Goal: Communication & Community: Answer question/provide support

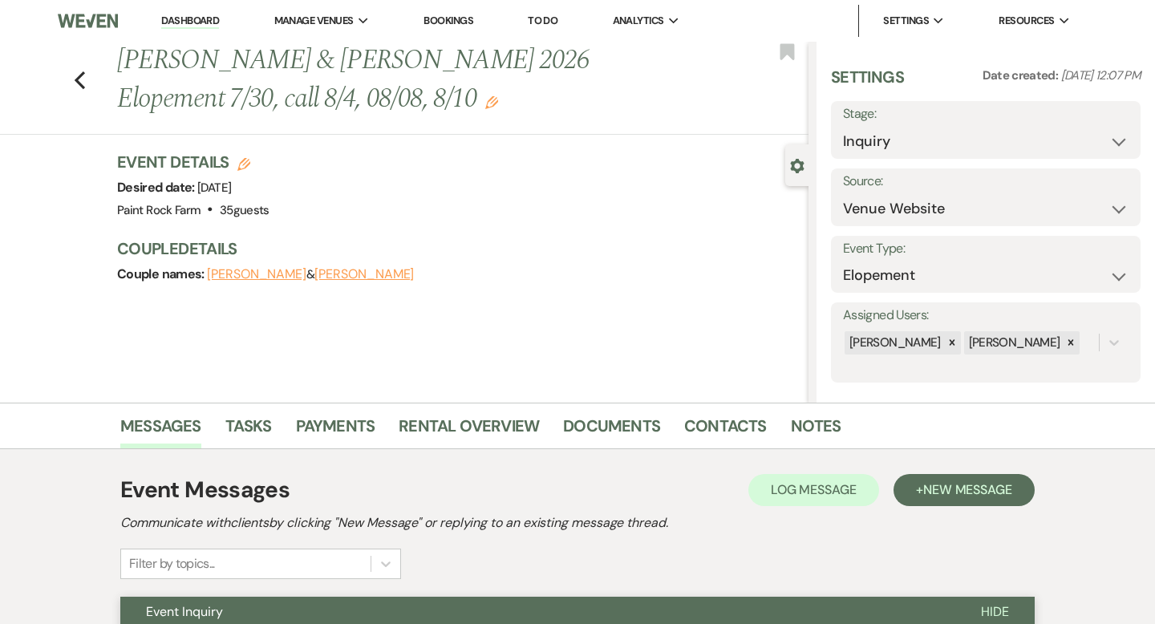
select select "5"
select select "22"
click at [83, 81] on icon "Previous" at bounding box center [80, 80] width 12 height 19
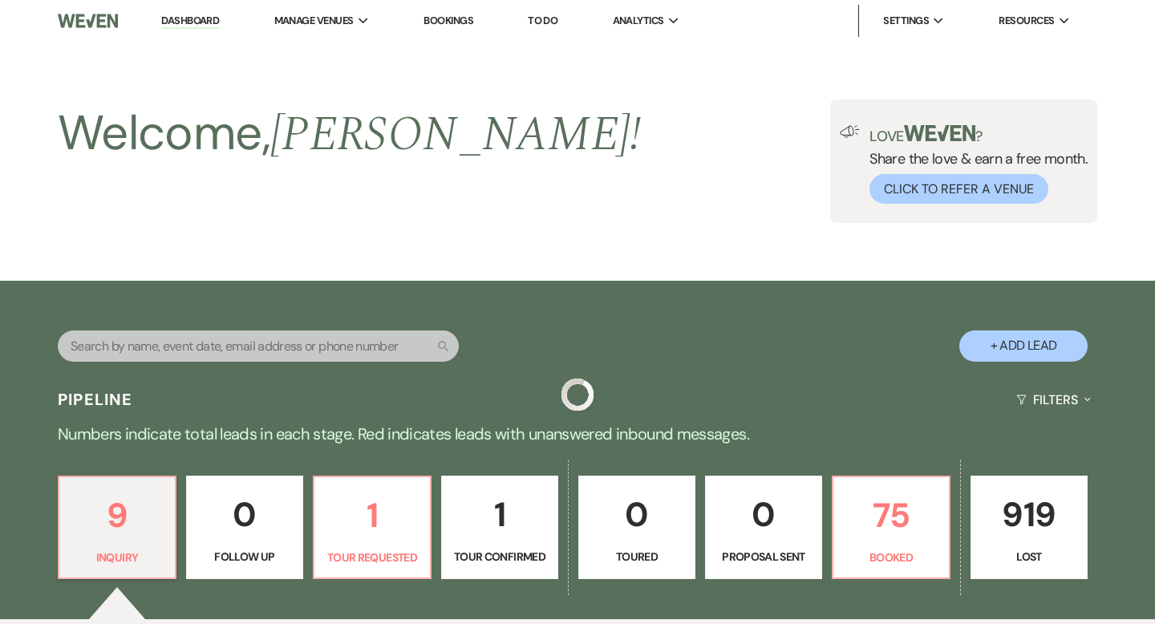
scroll to position [359, 0]
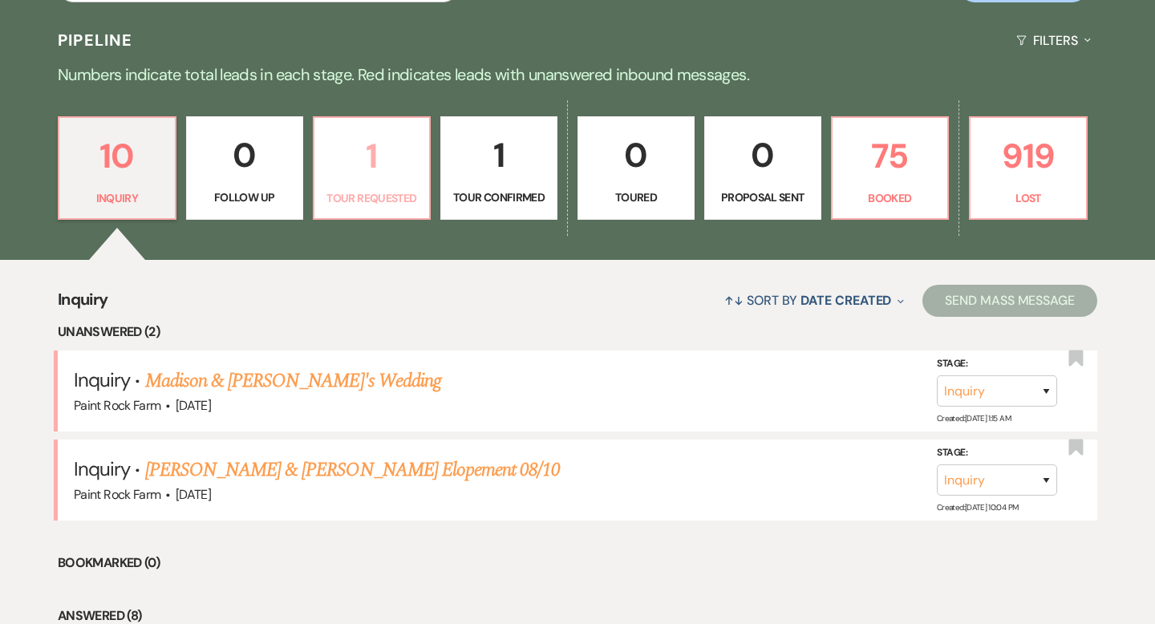
click at [375, 193] on p "Tour Requested" at bounding box center [372, 198] width 96 height 18
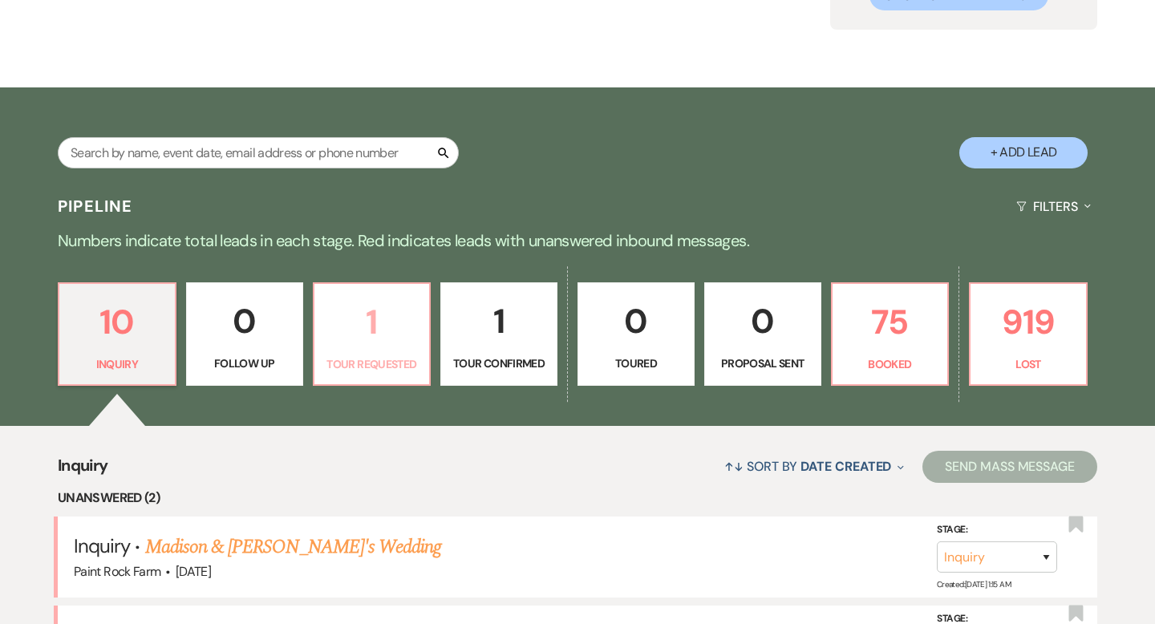
select select "2"
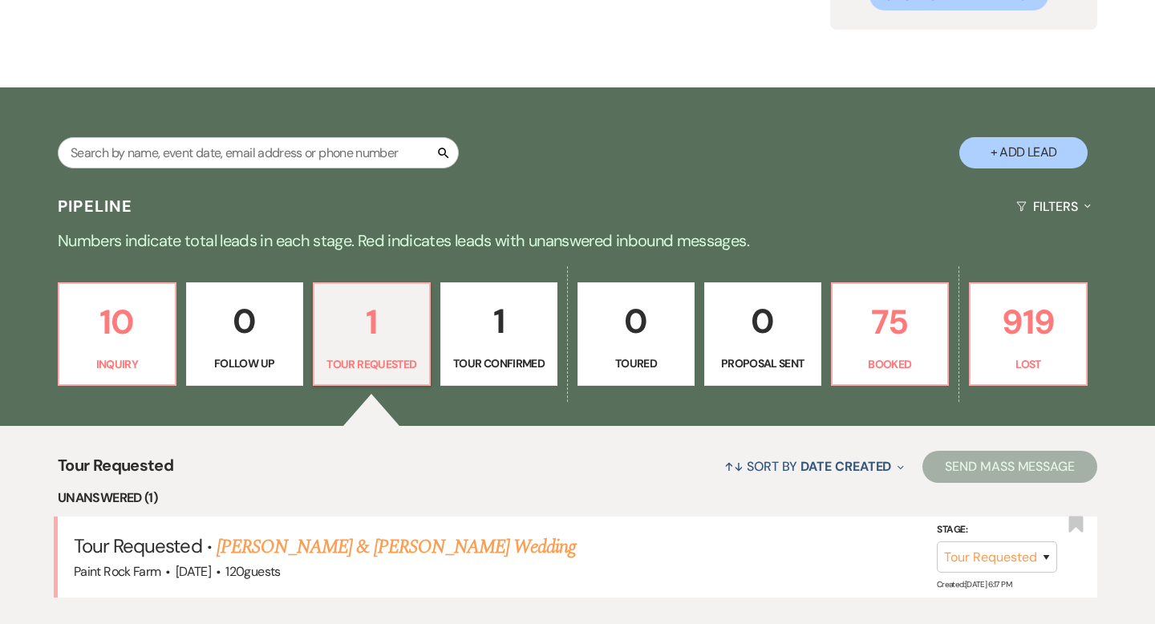
scroll to position [359, 0]
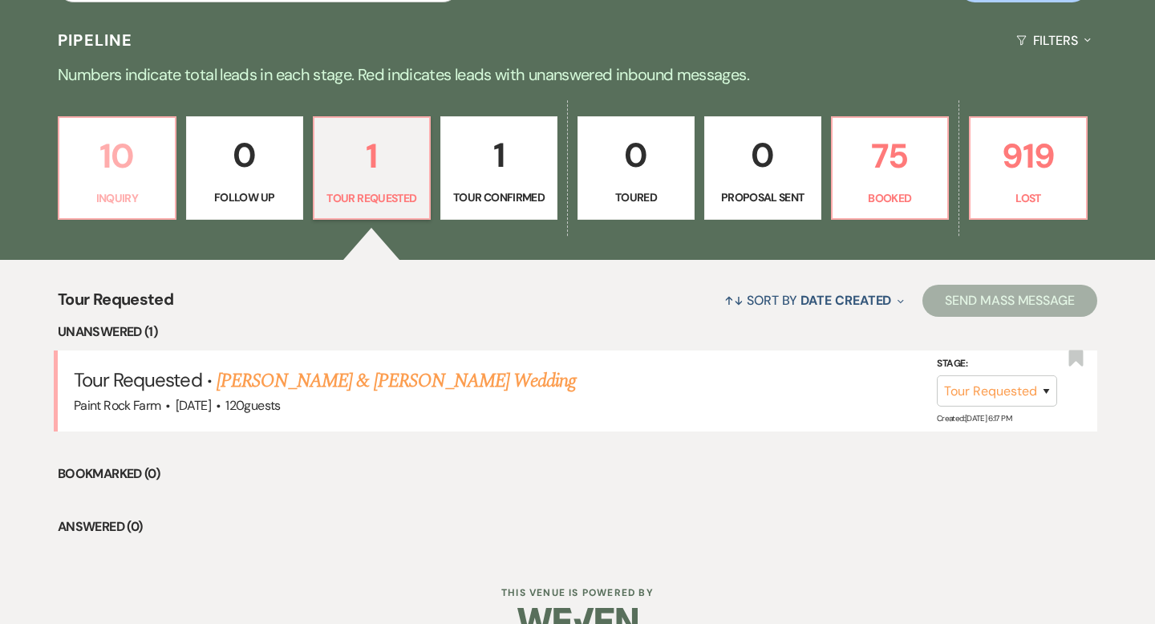
click at [128, 165] on p "10" at bounding box center [117, 156] width 96 height 54
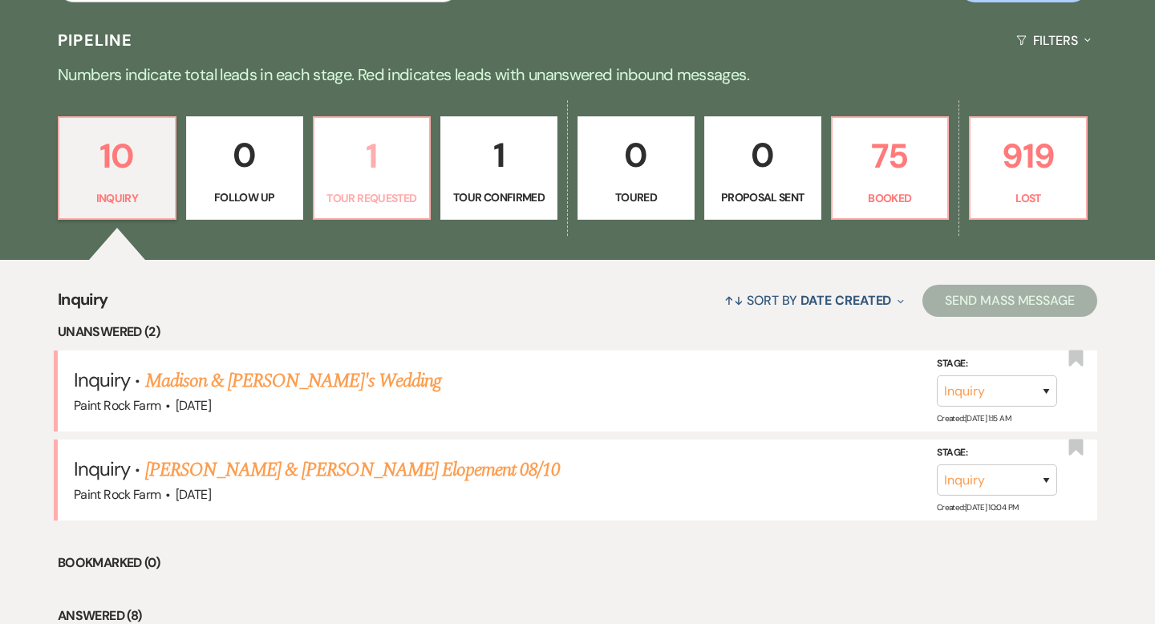
click at [386, 190] on p "Tour Requested" at bounding box center [372, 198] width 96 height 18
select select "2"
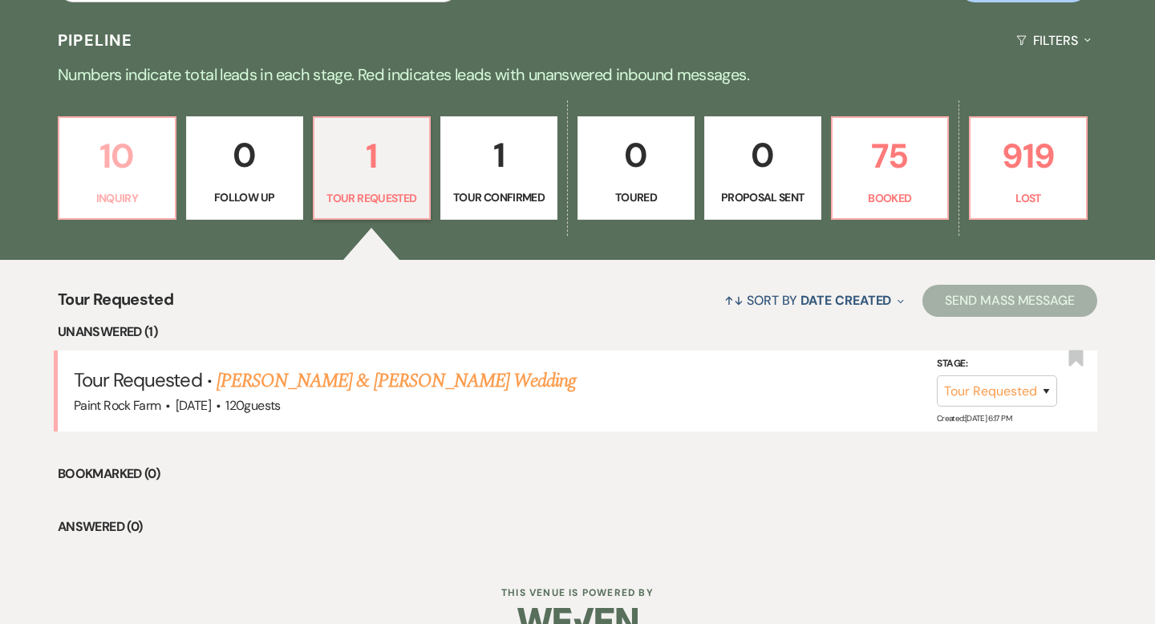
click at [139, 174] on p "10" at bounding box center [117, 156] width 96 height 54
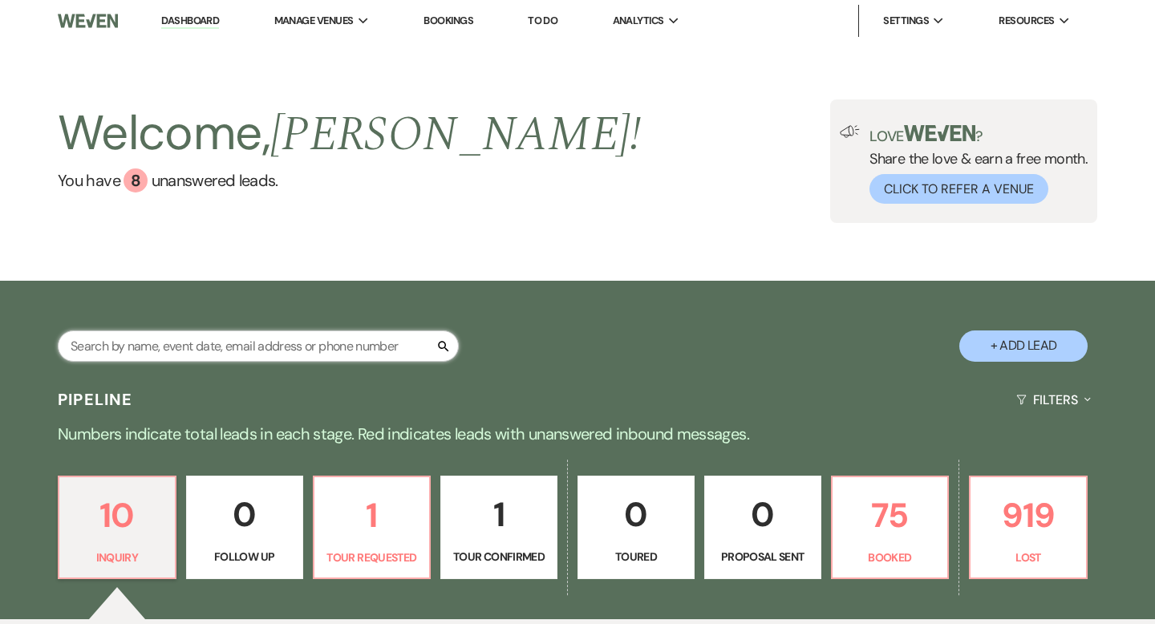
click at [208, 347] on input "text" at bounding box center [258, 346] width 401 height 31
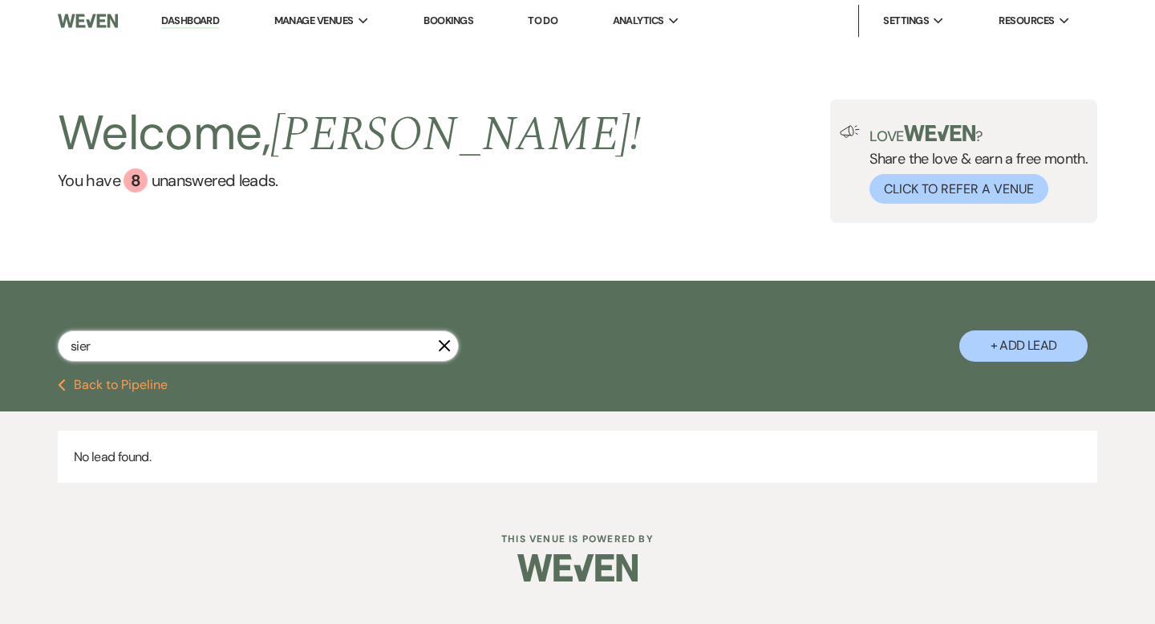
type input "sierr"
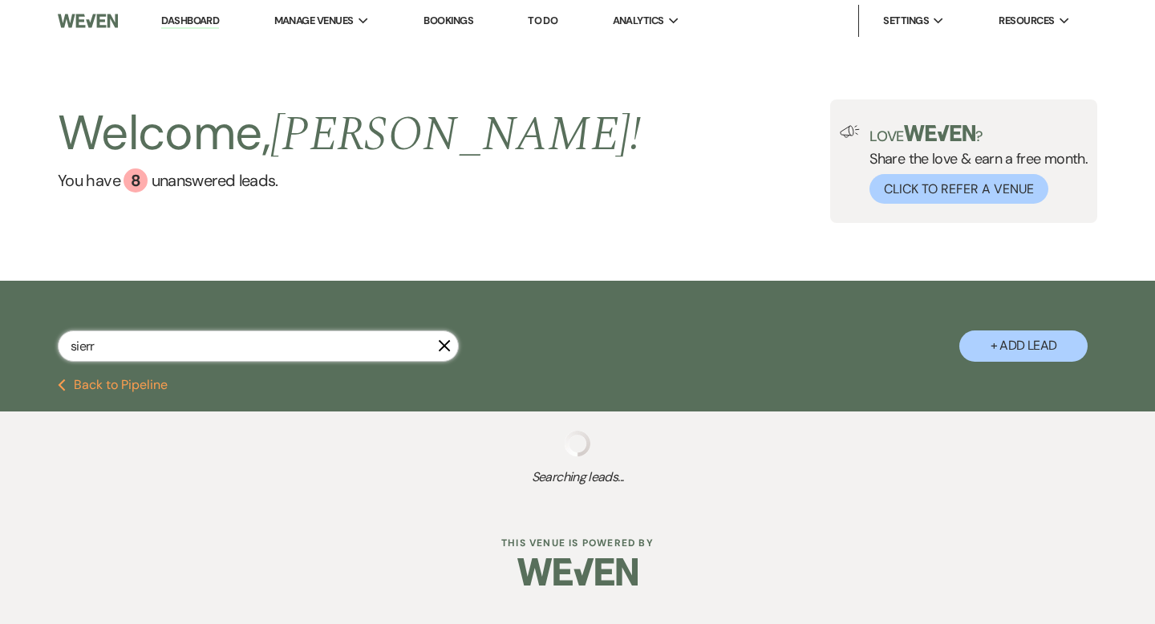
select select "8"
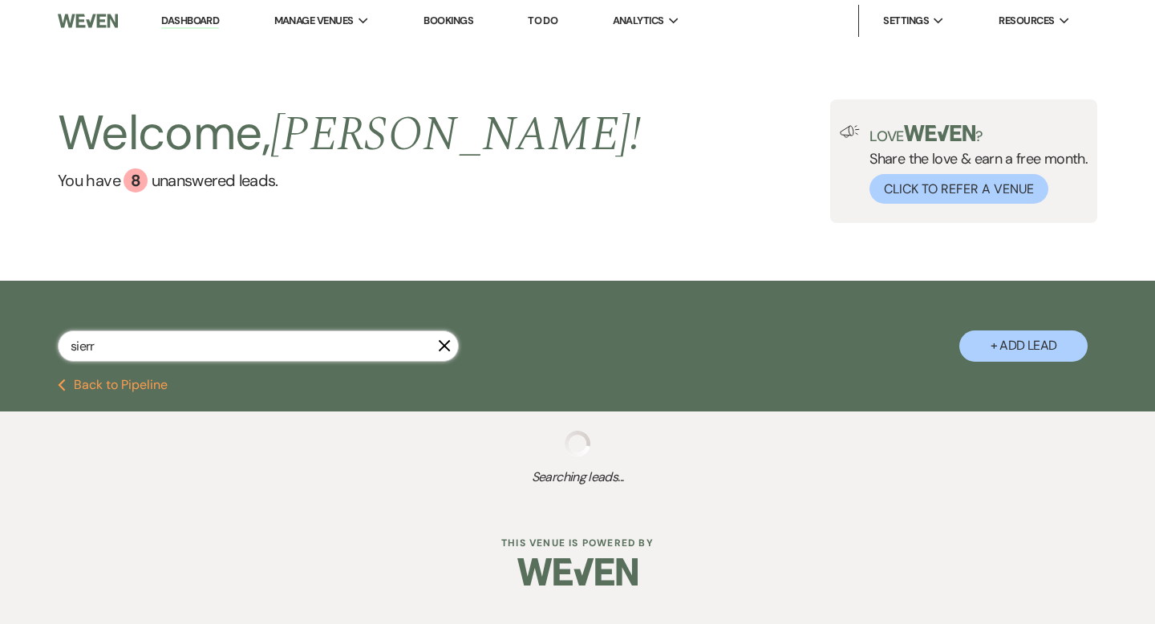
select select "8"
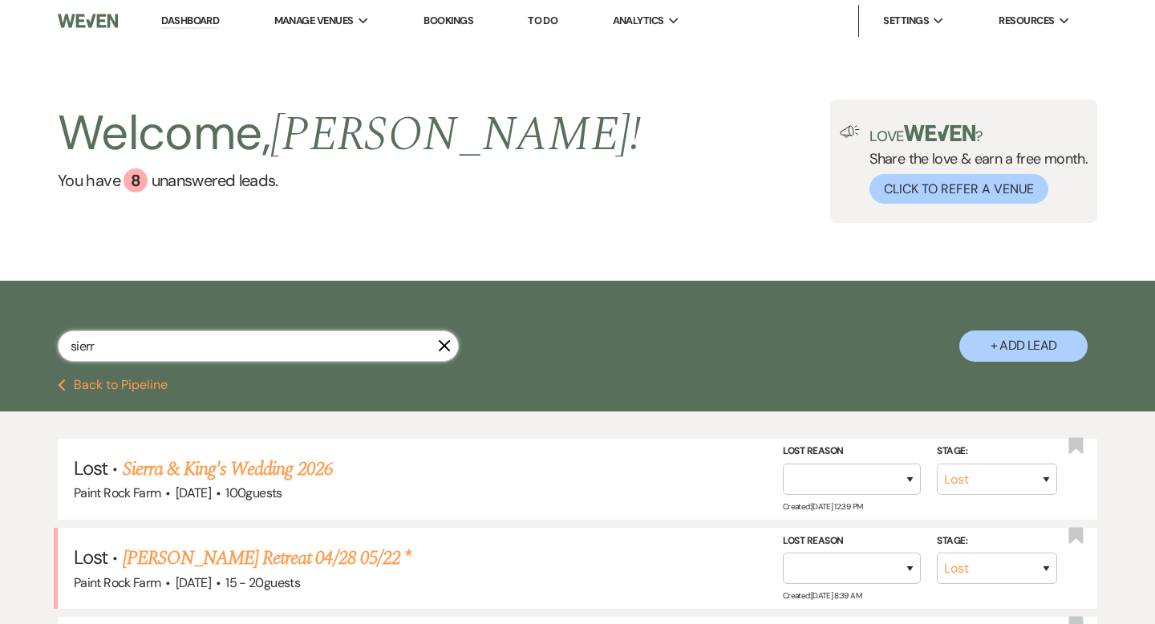
type input "sierra"
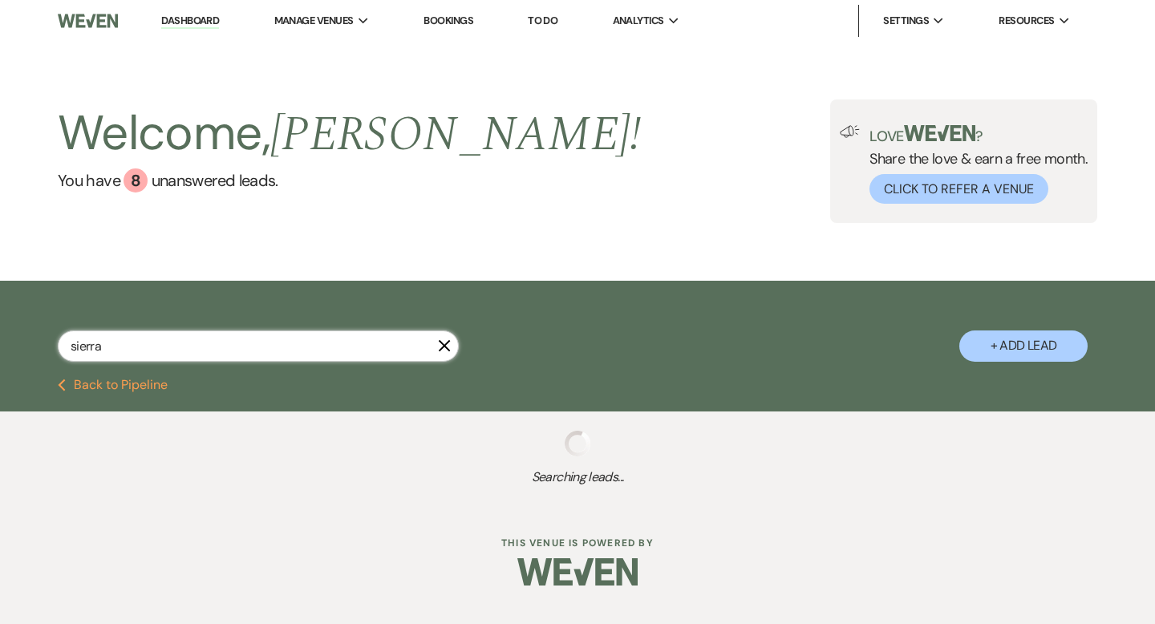
select select "8"
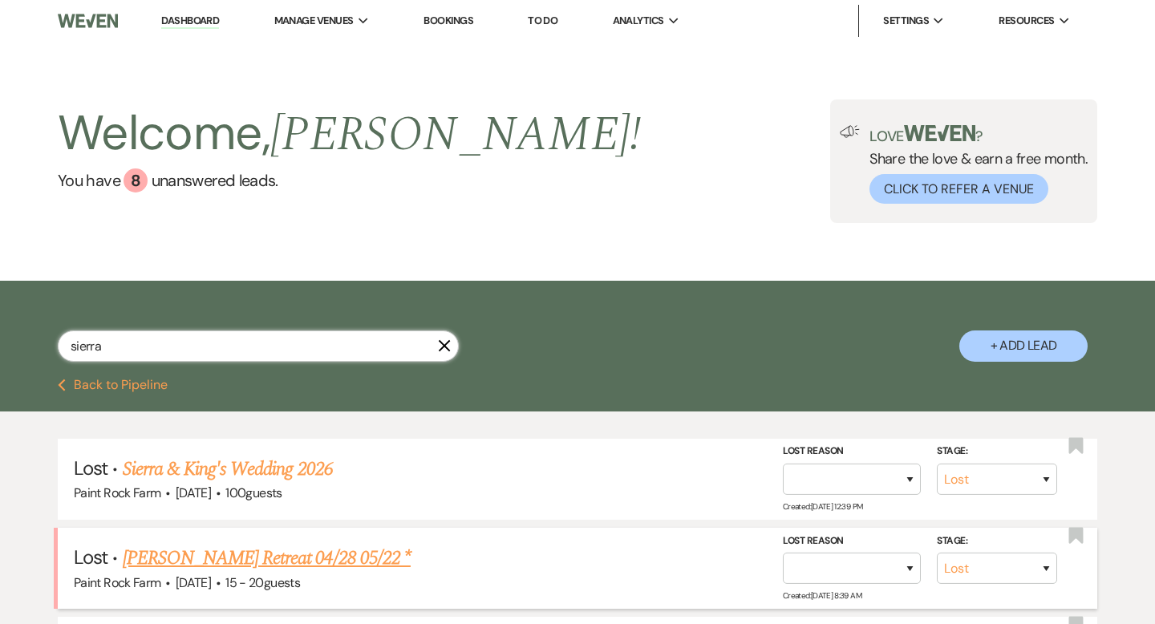
type input "sierra"
click at [225, 561] on link "[PERSON_NAME] Retreat 04/28 05/22 *" at bounding box center [267, 558] width 288 height 29
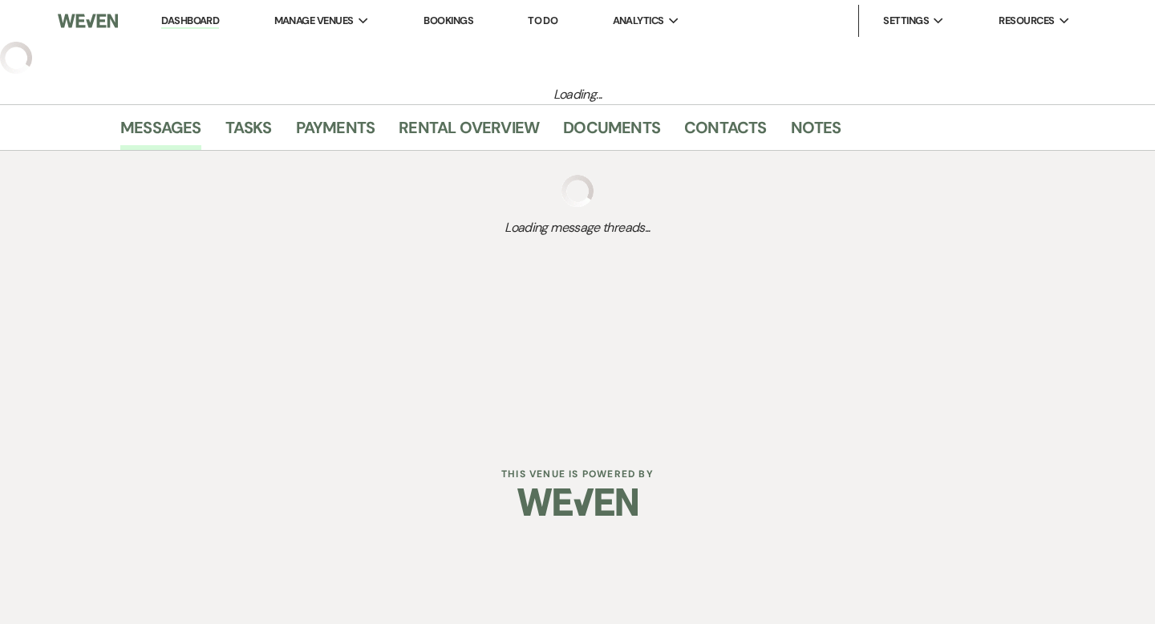
select select "8"
select select "5"
select select "21"
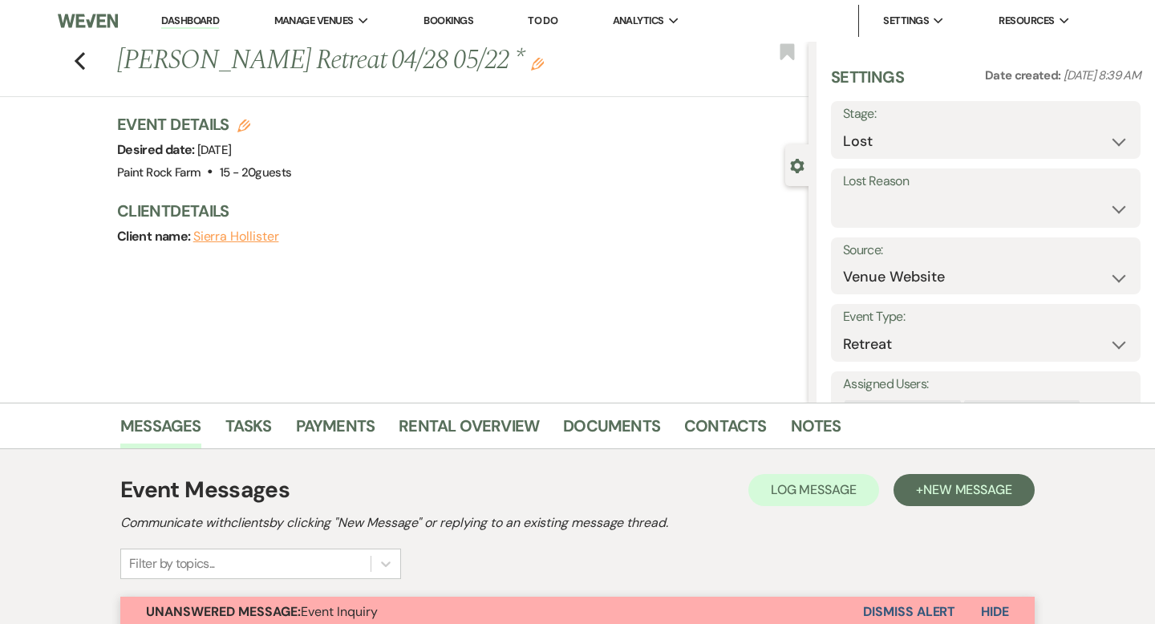
click at [905, 607] on button "Dismiss Alert" at bounding box center [909, 612] width 92 height 30
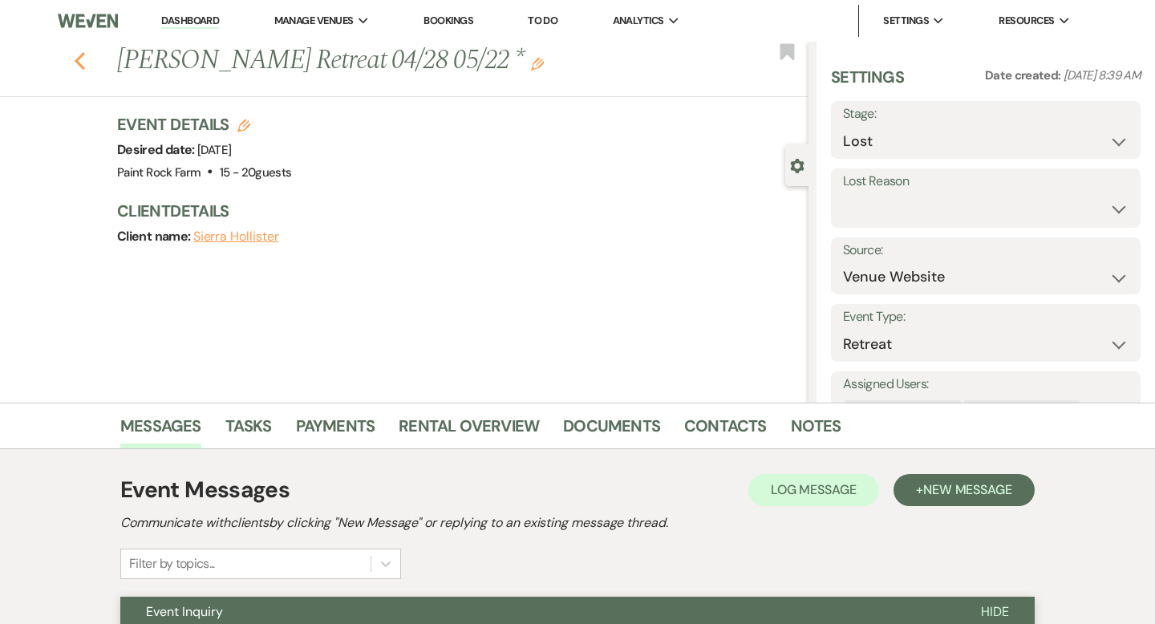
click at [81, 60] on icon "Previous" at bounding box center [80, 60] width 12 height 19
select select "8"
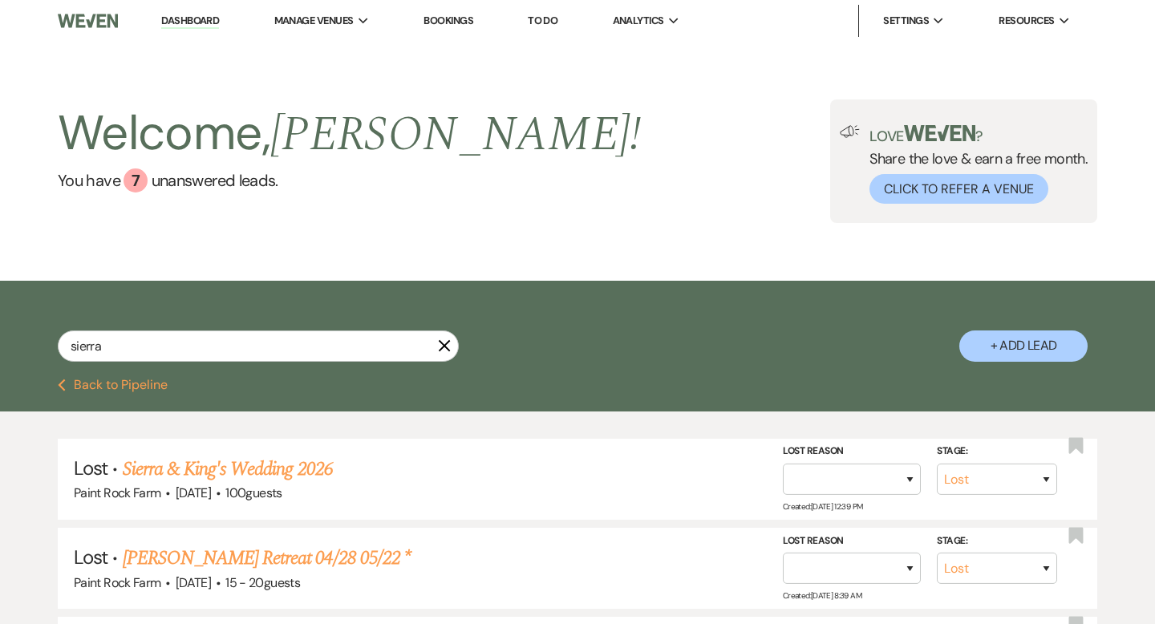
click at [447, 347] on use "button" at bounding box center [445, 346] width 12 height 12
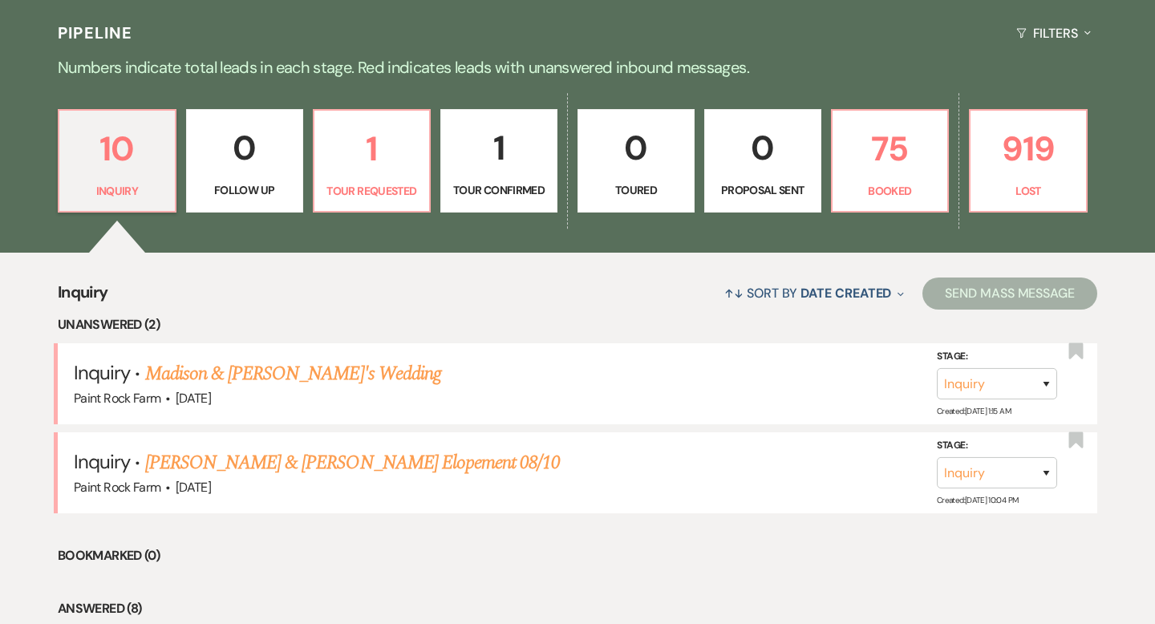
scroll to position [365, 0]
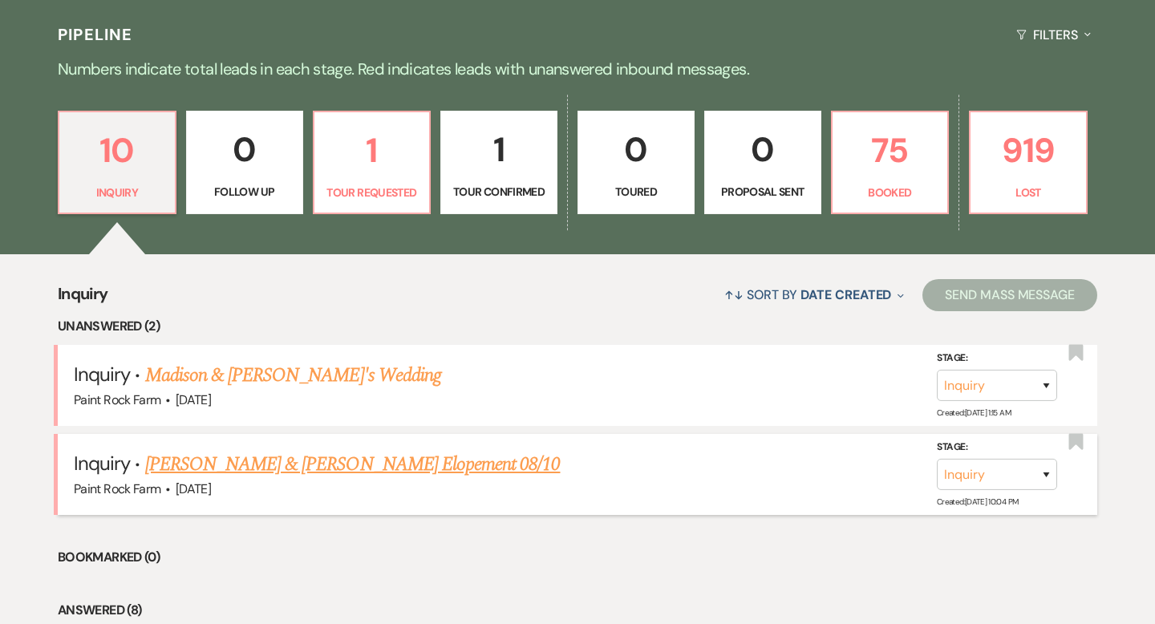
click at [313, 462] on link "[PERSON_NAME] & [PERSON_NAME] Elopement 08/10" at bounding box center [353, 464] width 416 height 29
select select "5"
select select "22"
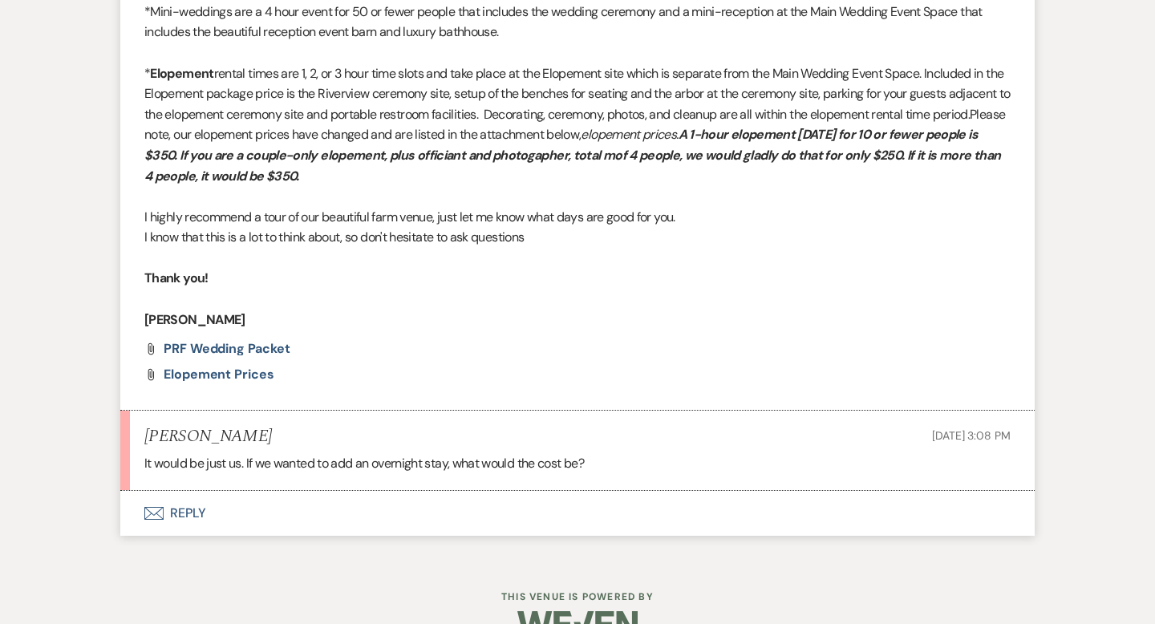
scroll to position [1334, 0]
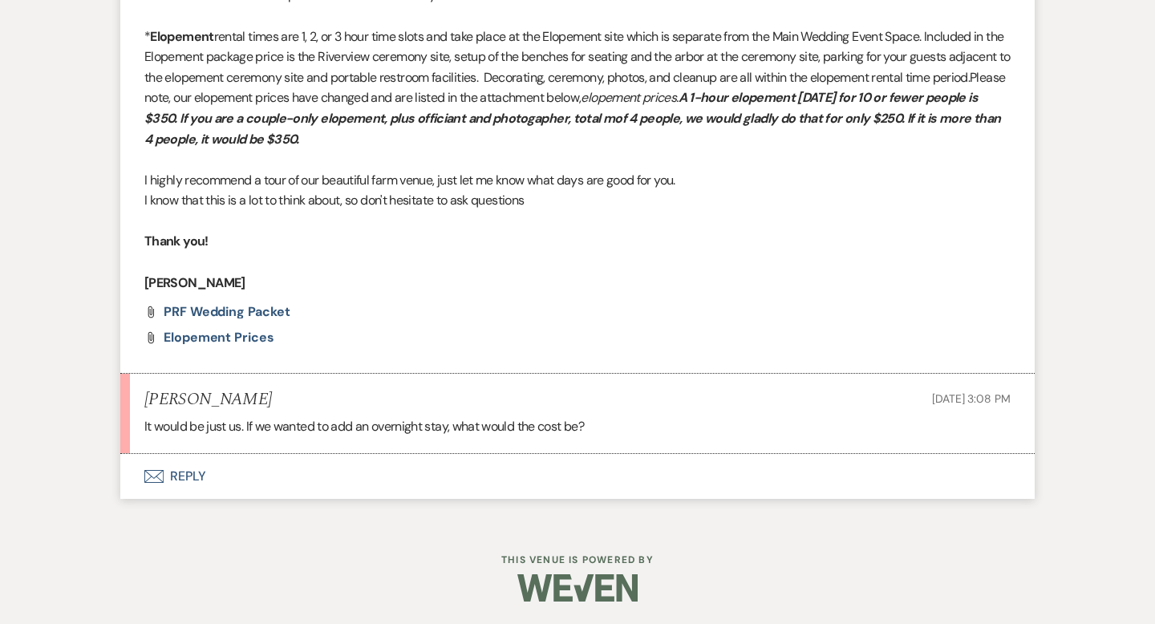
click at [201, 497] on button "Envelope Reply" at bounding box center [577, 476] width 915 height 45
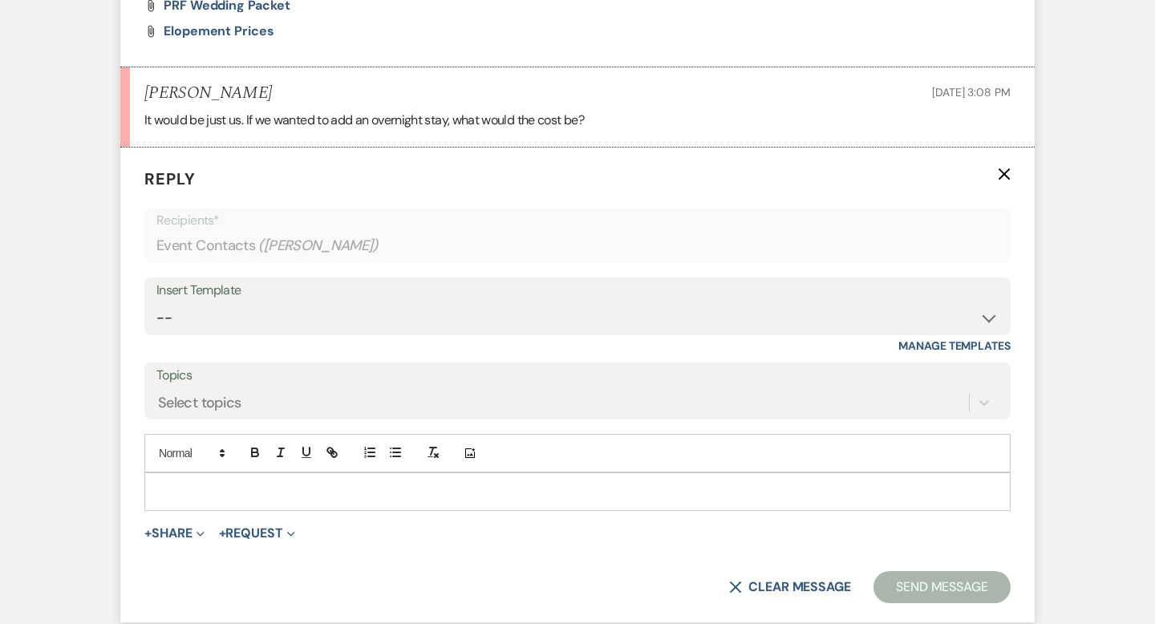
scroll to position [1733, 0]
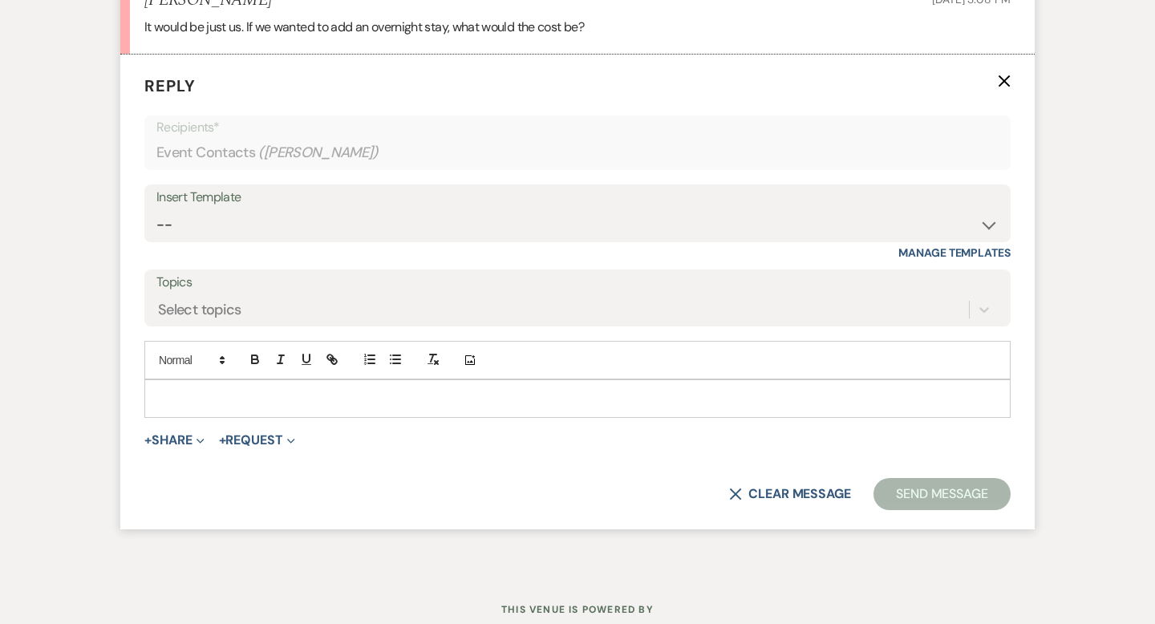
click at [170, 408] on p at bounding box center [577, 399] width 841 height 18
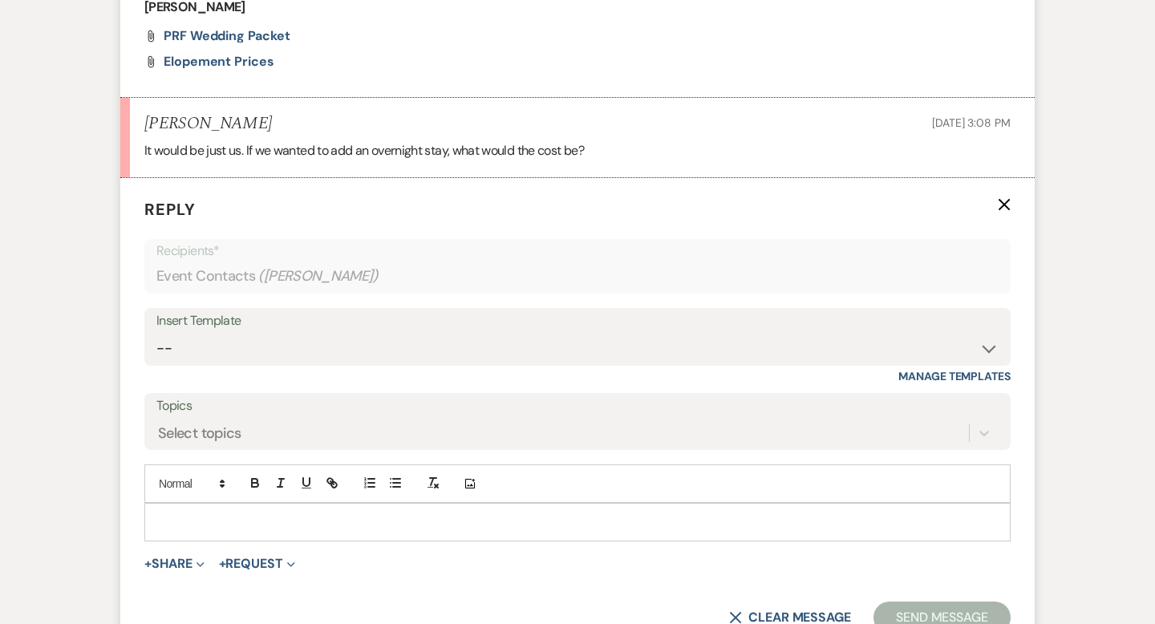
scroll to position [1619, 0]
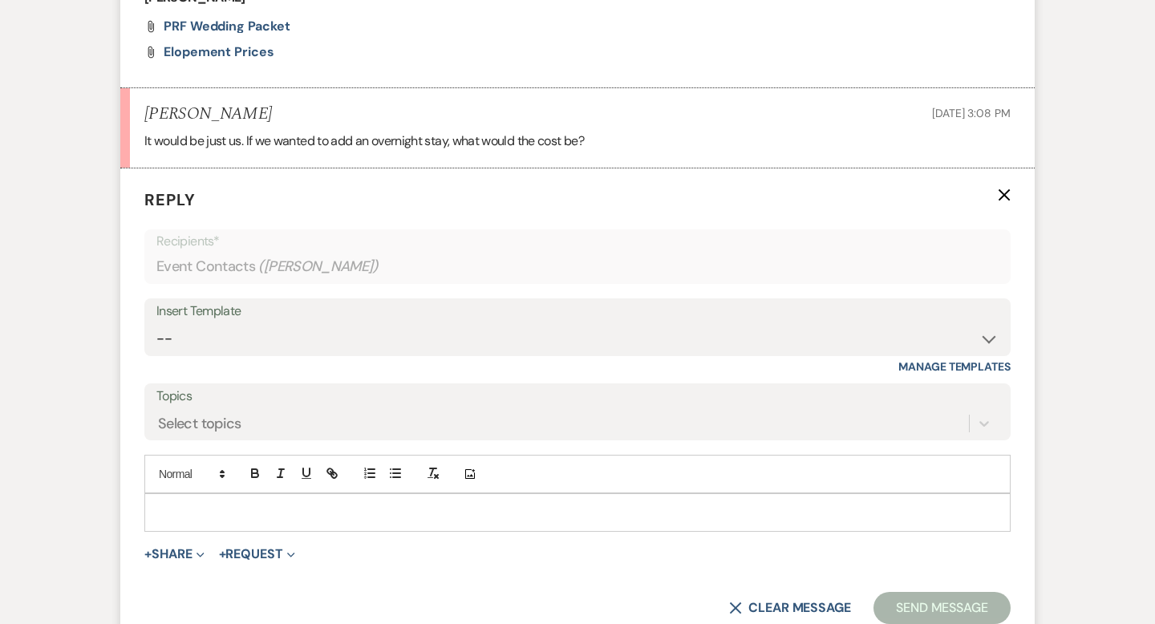
click at [502, 374] on div "Insert Template -- Tour Request Response Contract (Pre-Booked Leads) Inquiry Fo…" at bounding box center [577, 336] width 867 height 75
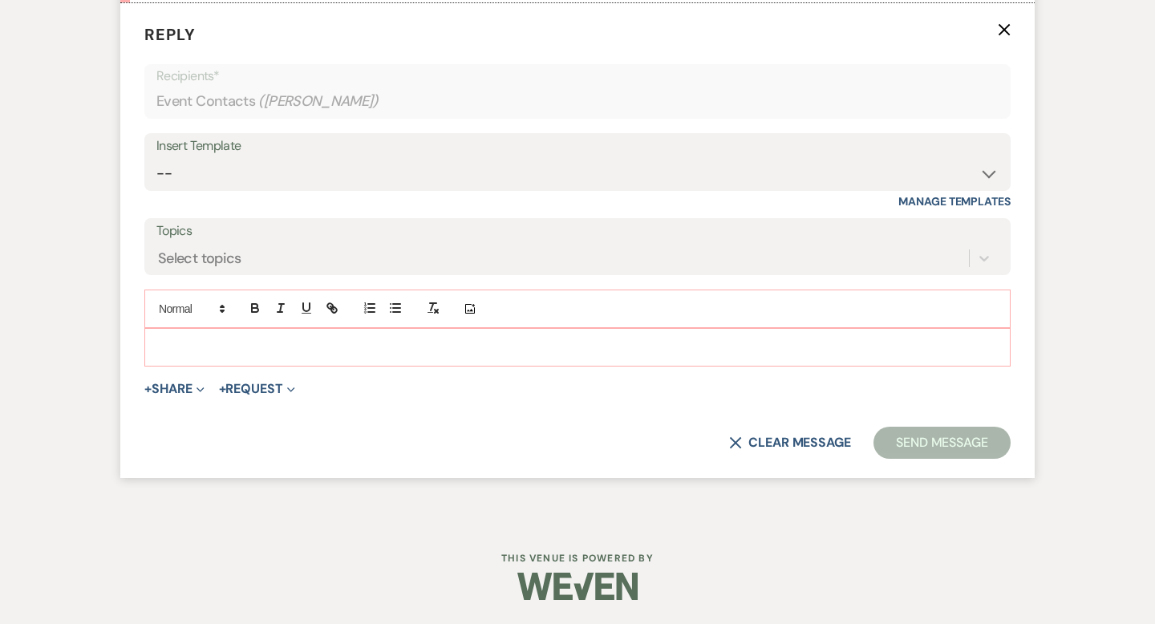
scroll to position [1805, 0]
click at [173, 344] on p at bounding box center [577, 348] width 841 height 18
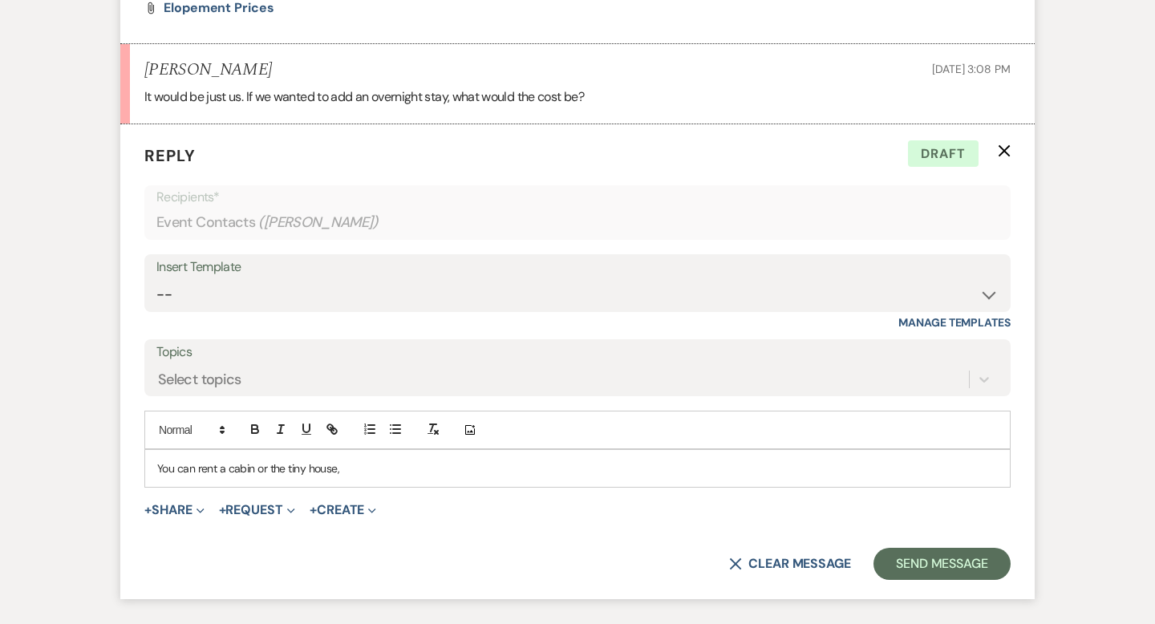
scroll to position [1667, 0]
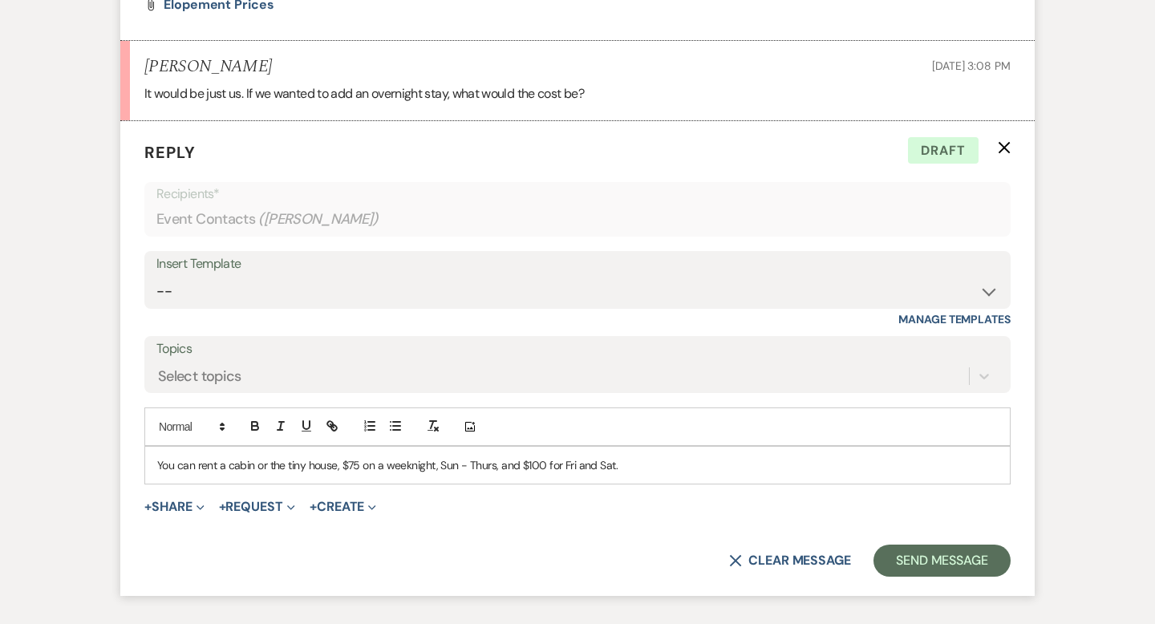
click at [559, 474] on p "You can rent a cabin or the tiny house, $75 on a weeknight, Sun - Thurs, and $1…" at bounding box center [577, 466] width 841 height 18
click at [900, 577] on button "Send Message" at bounding box center [942, 561] width 137 height 32
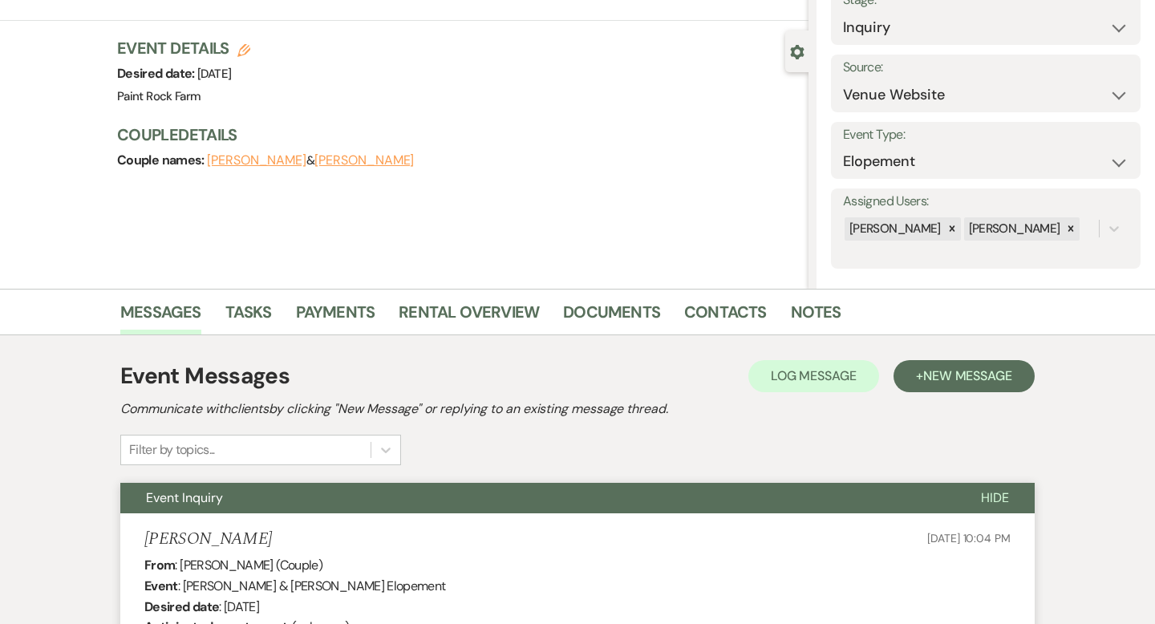
scroll to position [0, 0]
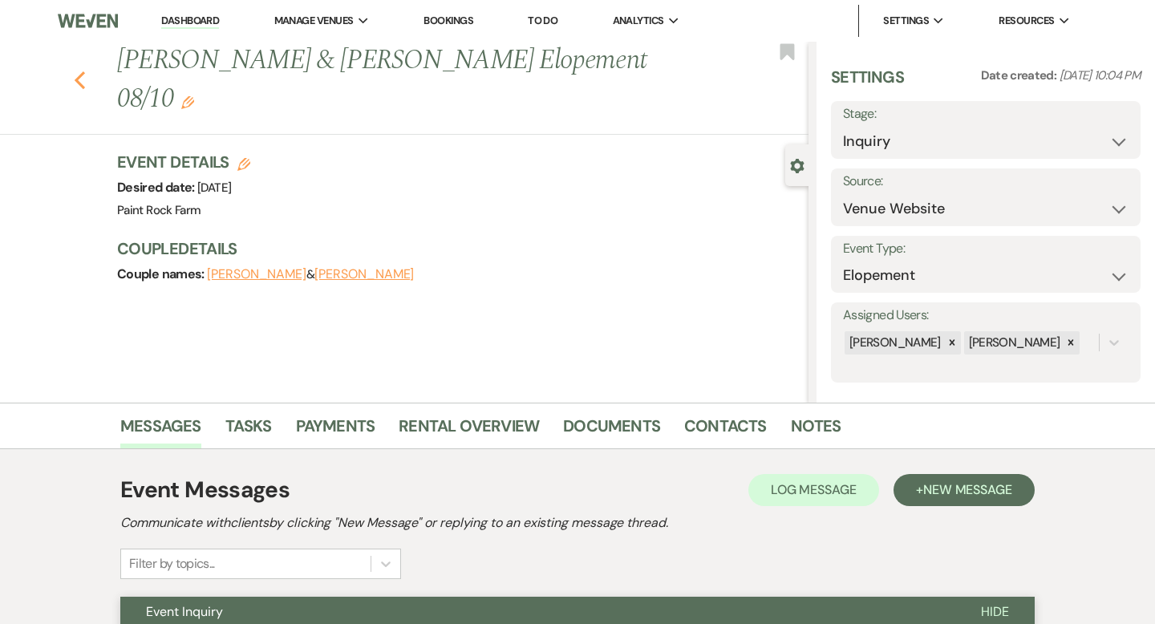
click at [77, 71] on use "button" at bounding box center [80, 80] width 10 height 18
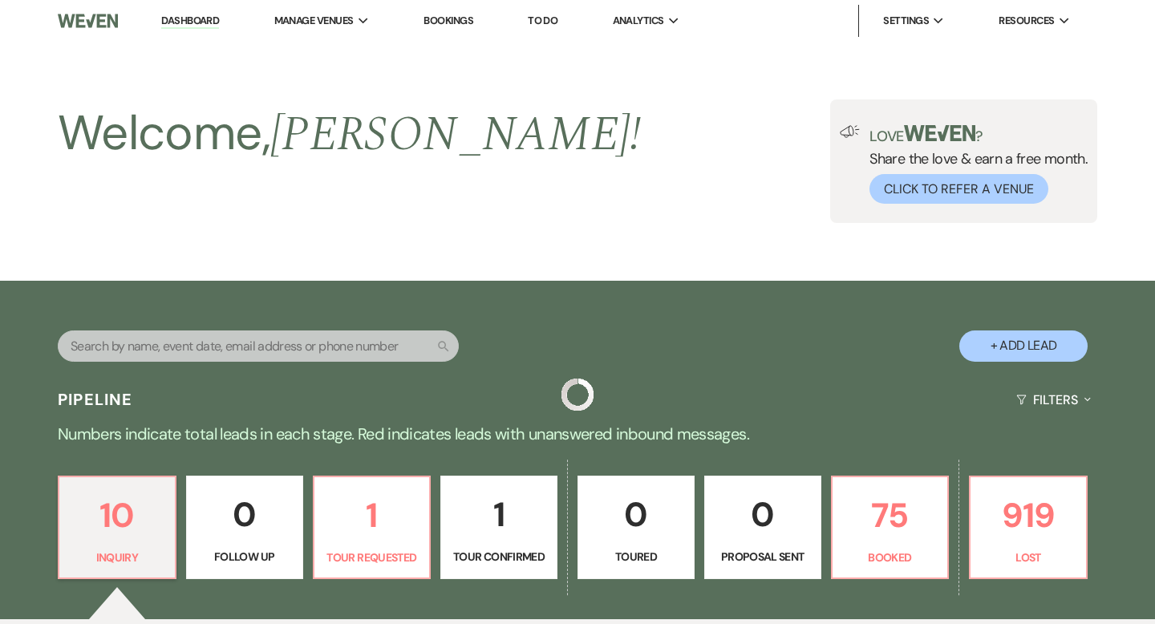
scroll to position [365, 0]
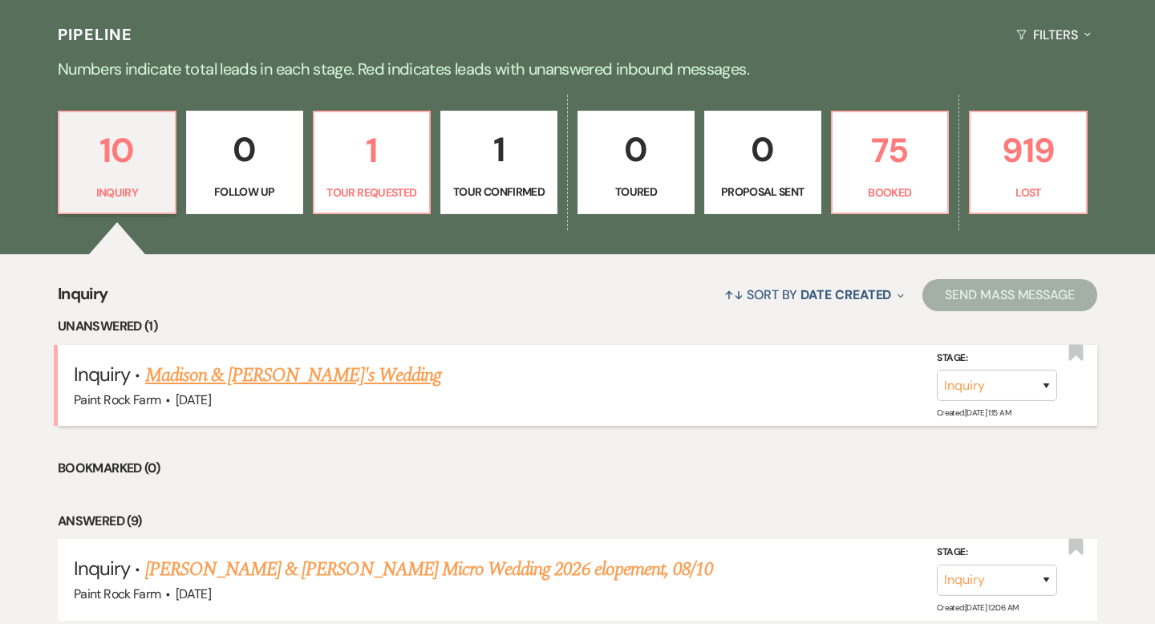
click at [277, 371] on link "Madison & [PERSON_NAME]'s Wedding" at bounding box center [293, 375] width 296 height 29
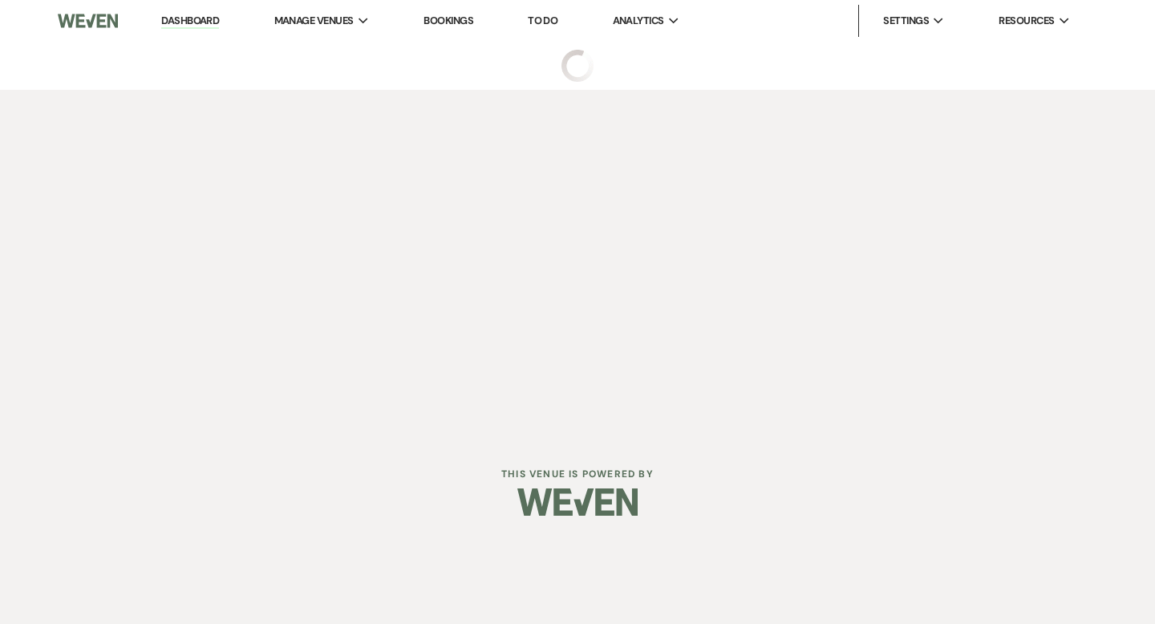
select select "5"
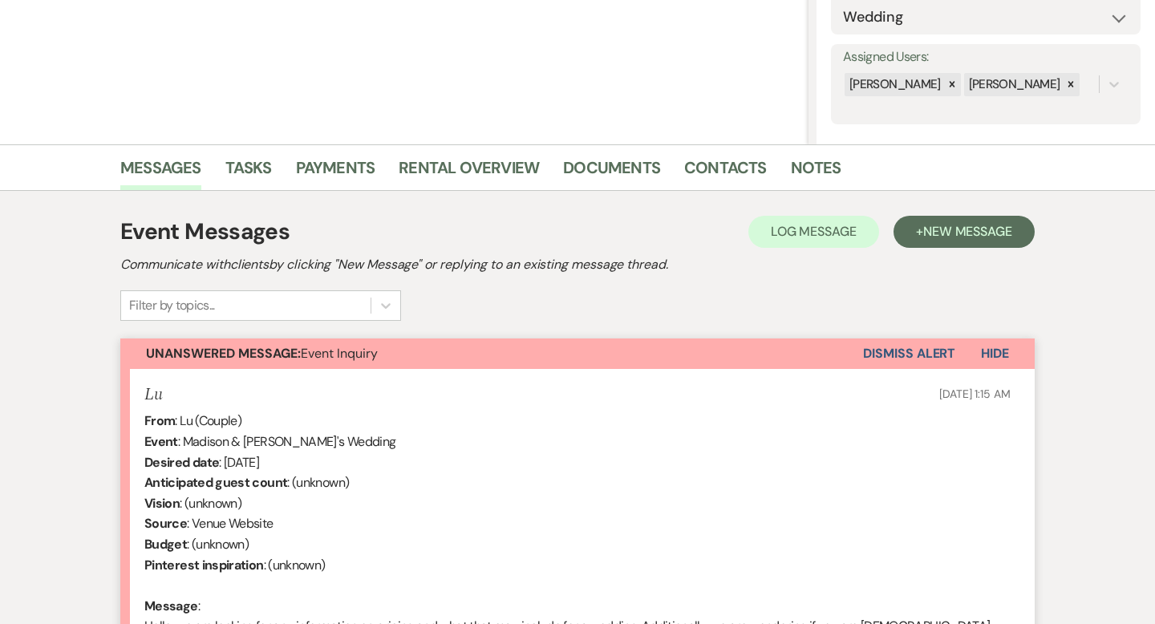
scroll to position [502, 0]
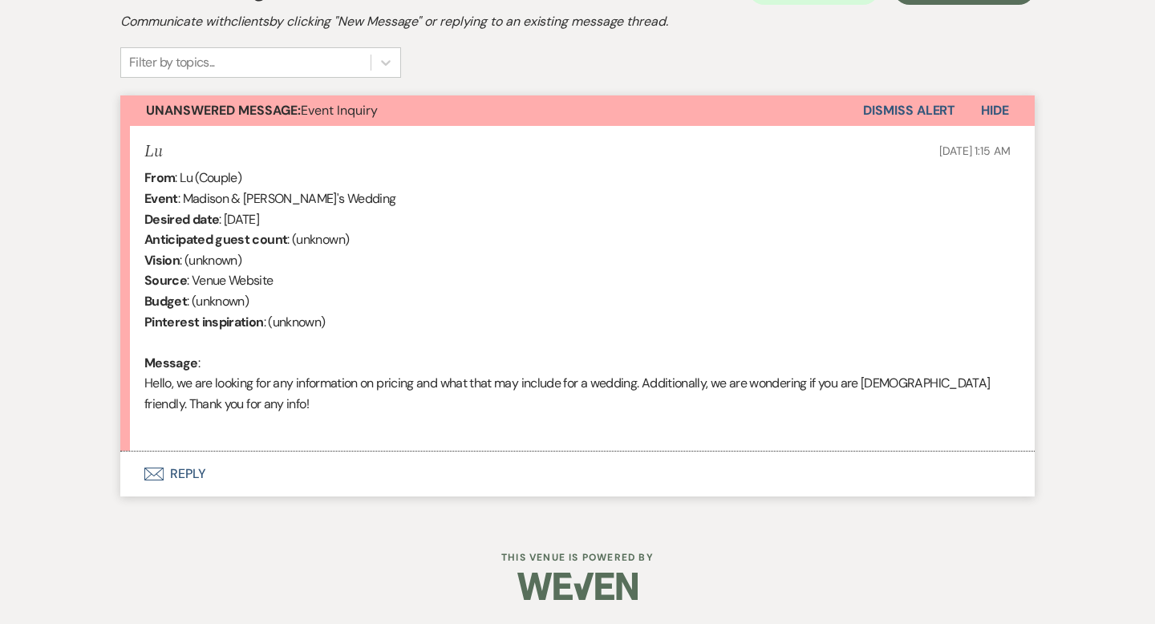
click at [196, 475] on button "Envelope Reply" at bounding box center [577, 474] width 915 height 45
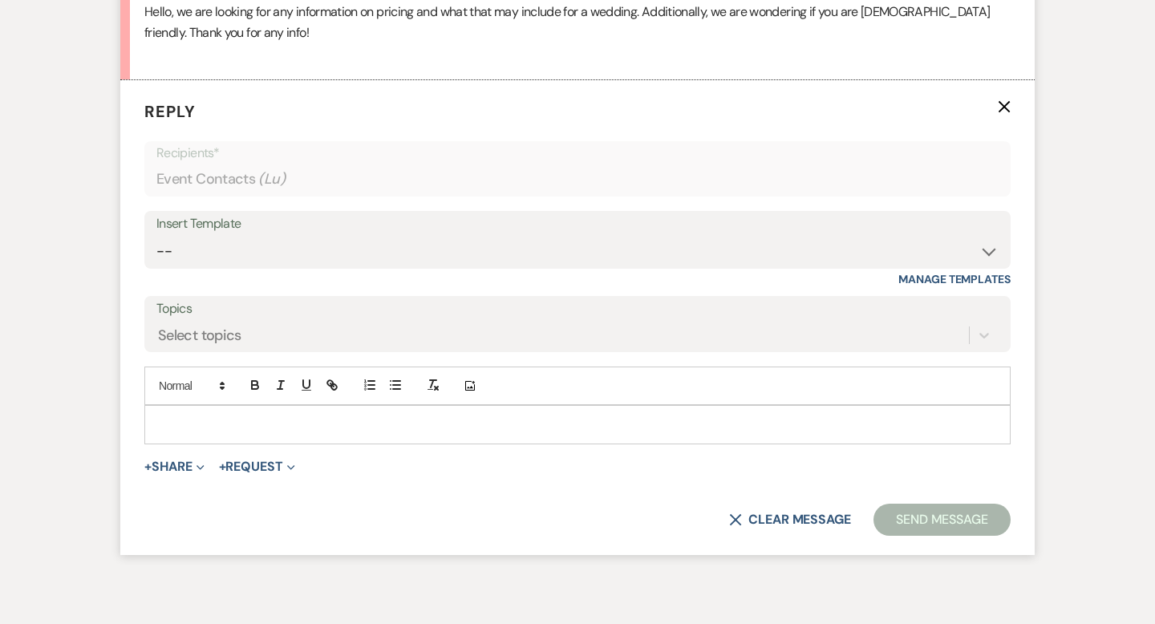
scroll to position [879, 0]
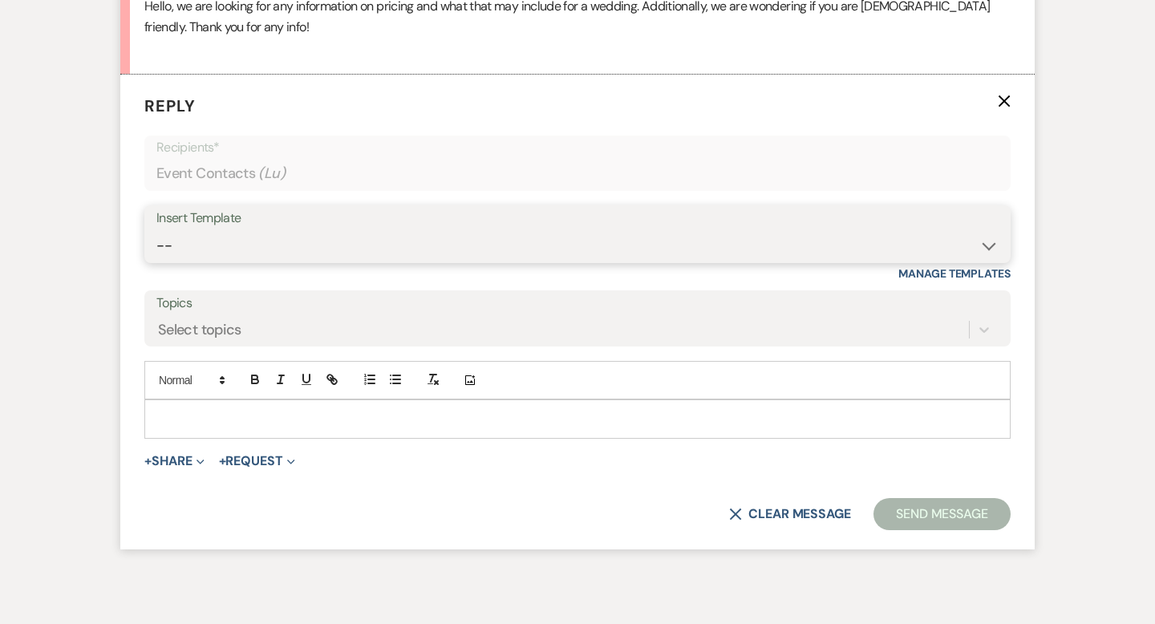
click at [989, 248] on select "-- Tour Request Response Contract (Pre-Booked Leads) Inquiry Follow Up Thank yo…" at bounding box center [577, 245] width 843 height 31
select select "5657"
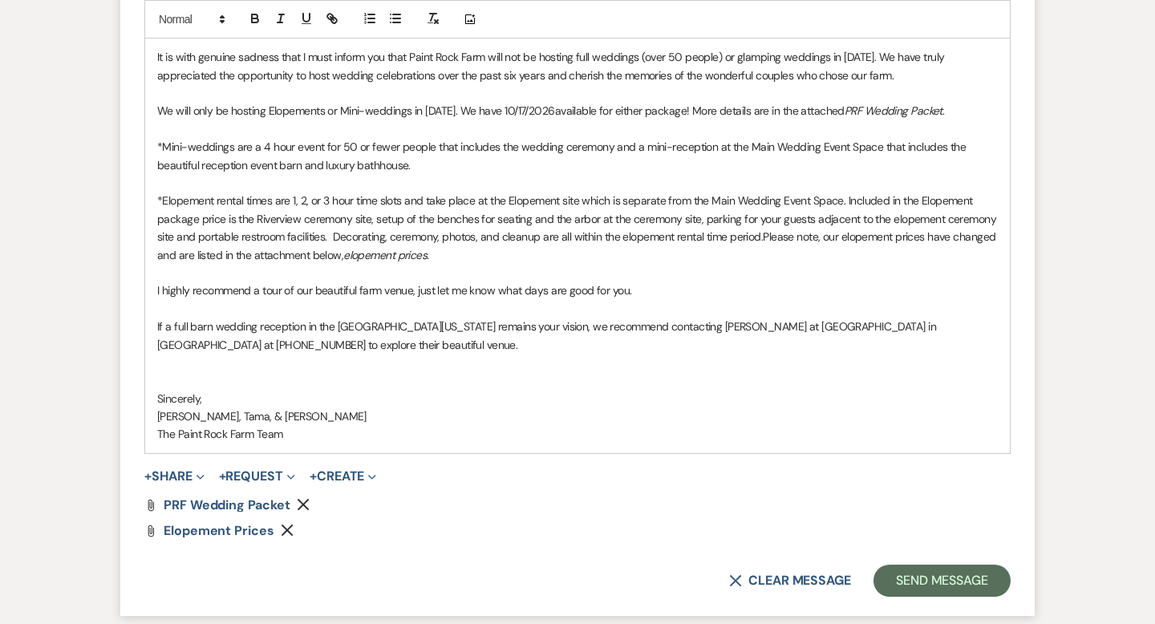
scroll to position [1281, 0]
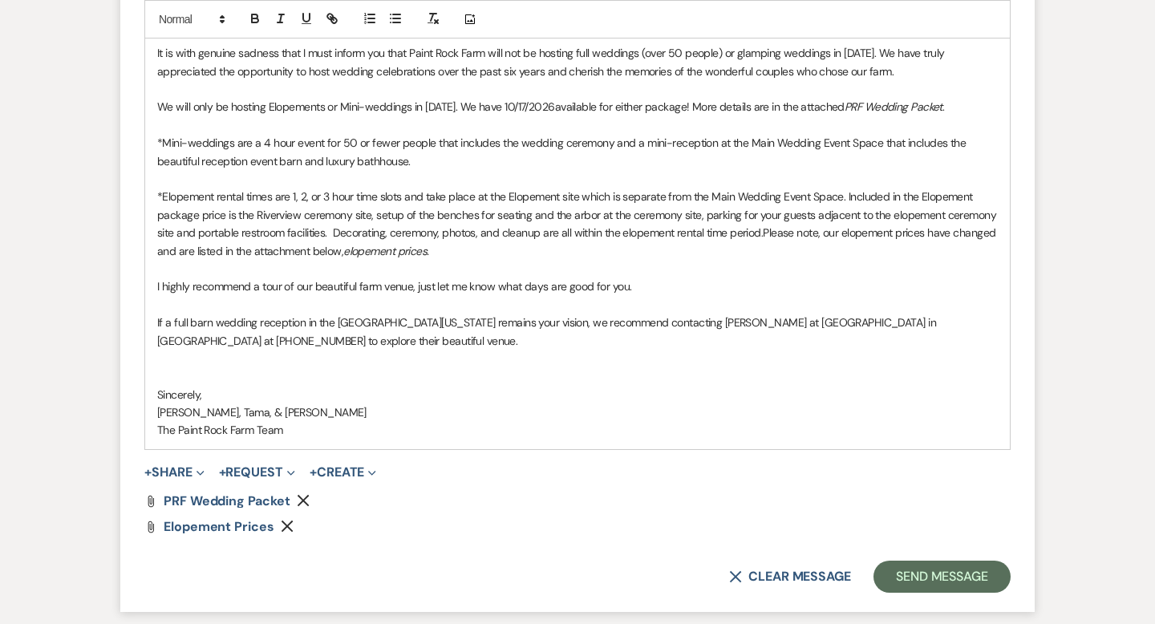
click at [551, 107] on p "We will only be hosting Elopements or Mini-weddings in [DATE]. We have 10/17/20…" at bounding box center [577, 107] width 841 height 18
click at [924, 575] on button "Send Message" at bounding box center [942, 577] width 137 height 32
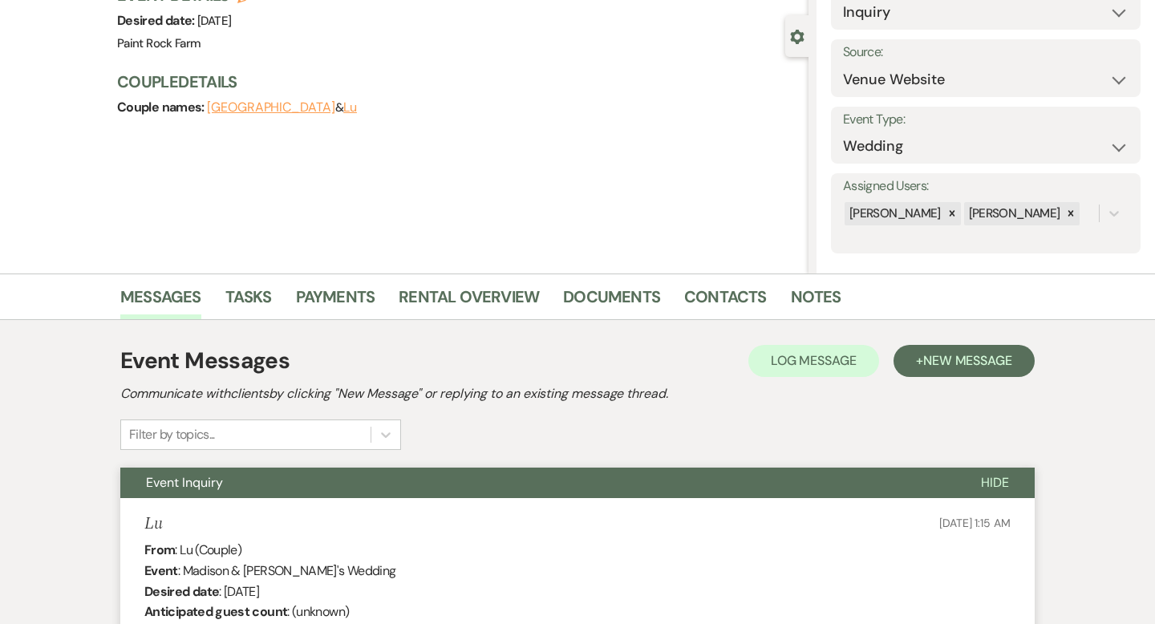
scroll to position [0, 0]
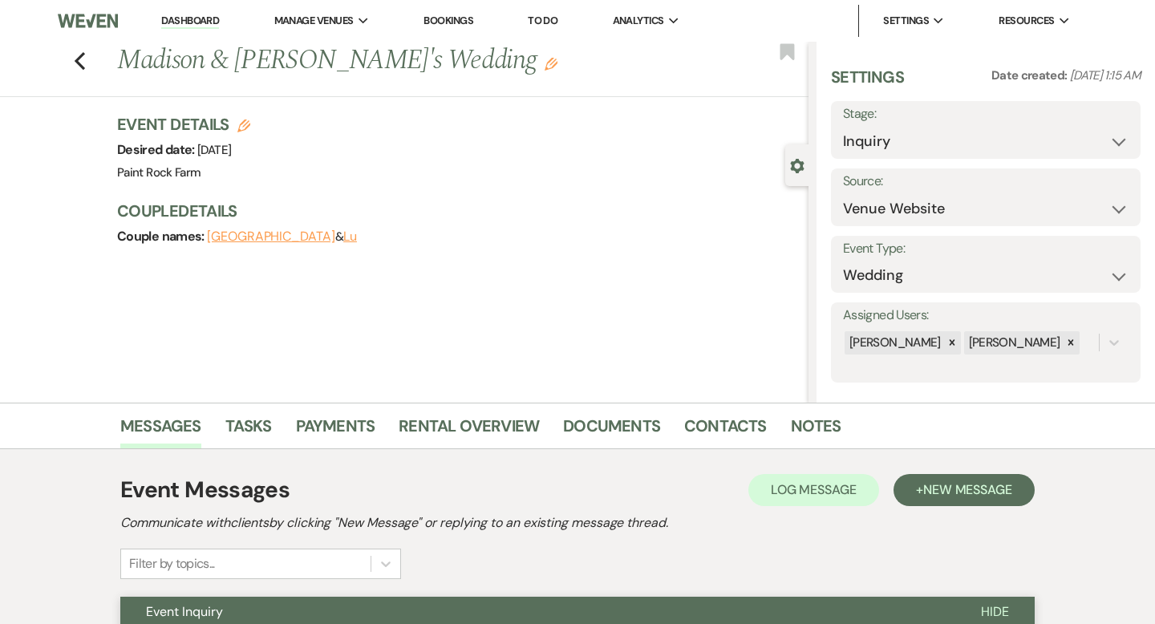
click at [545, 69] on icon "Edit" at bounding box center [551, 64] width 13 height 13
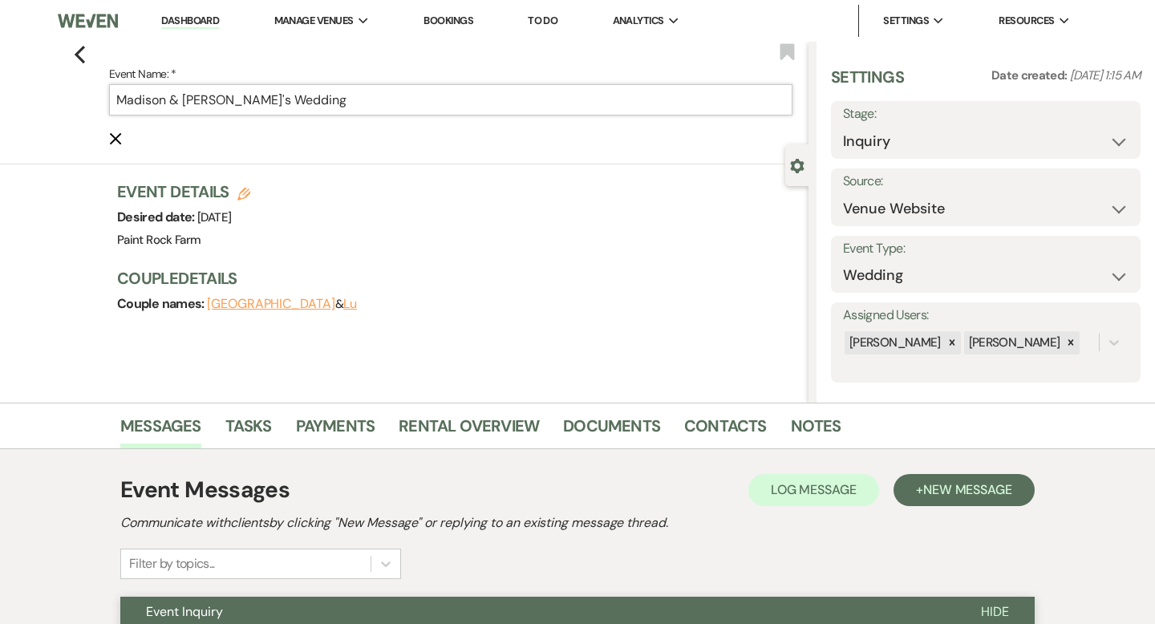
click at [317, 100] on input "Madison & [PERSON_NAME]'s Wedding" at bounding box center [451, 99] width 684 height 31
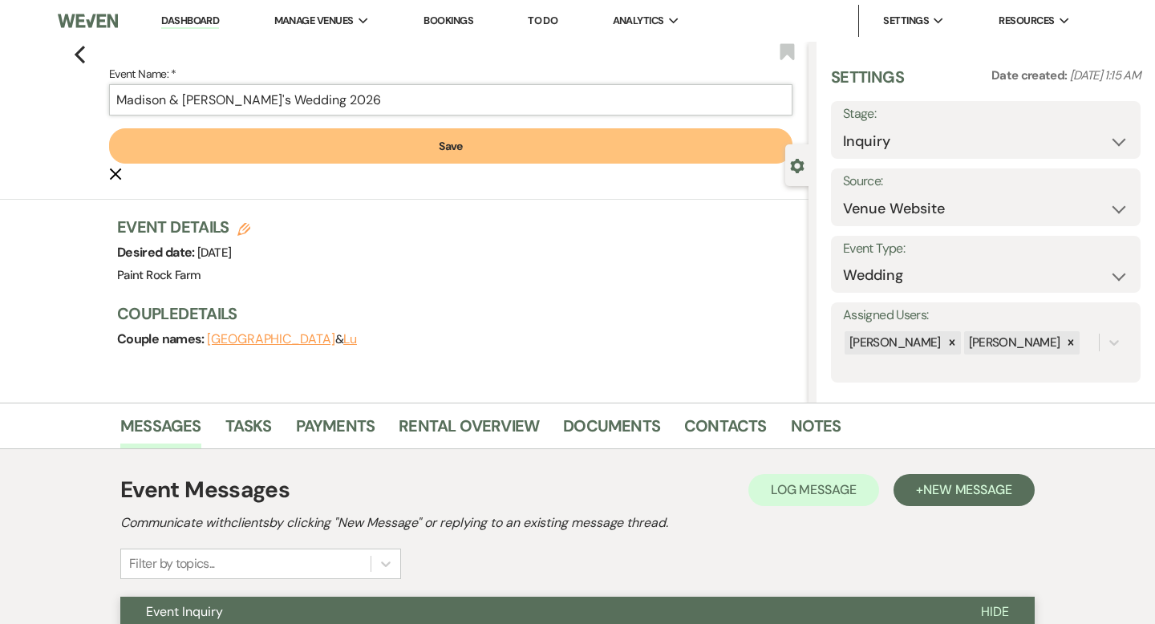
type input "Madison & [PERSON_NAME]'s Wedding 2026"
click at [445, 152] on button "Save" at bounding box center [451, 145] width 684 height 35
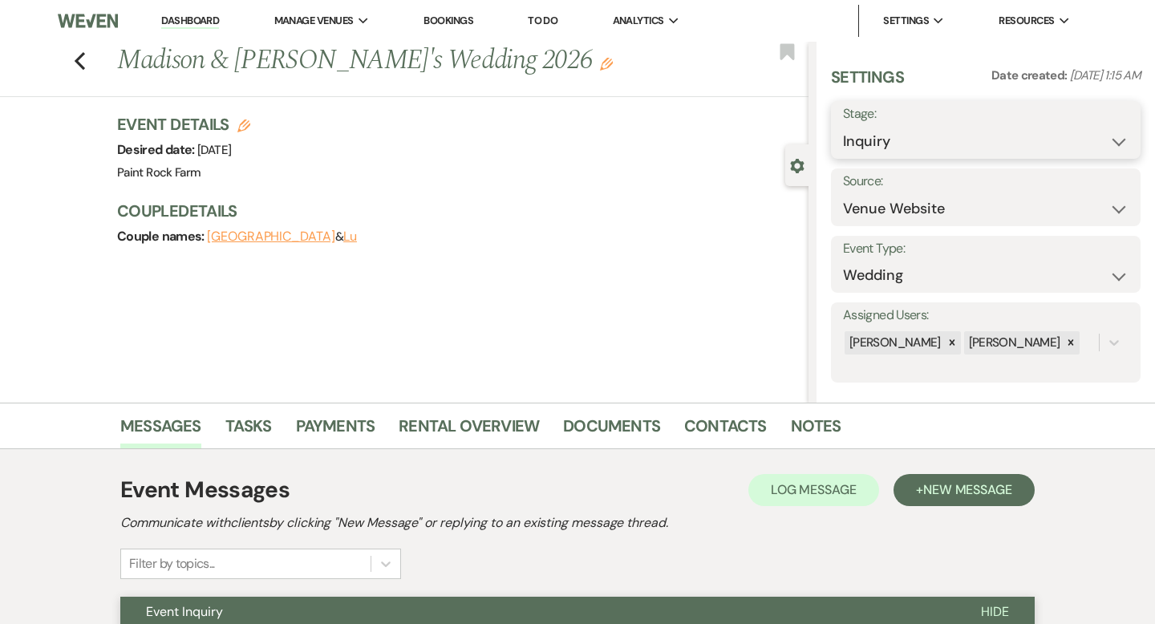
click at [1122, 142] on select "Inquiry Follow Up Tour Requested Tour Confirmed Toured Proposal Sent Booked Lost" at bounding box center [986, 141] width 286 height 31
select select "8"
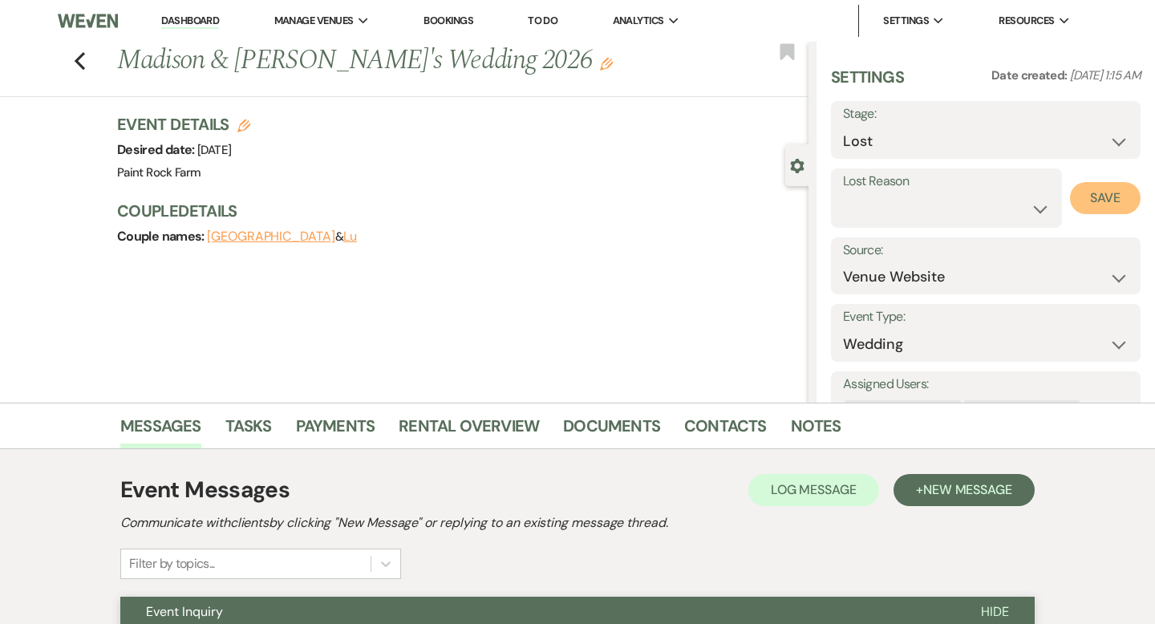
click at [1095, 201] on button "Save" at bounding box center [1105, 198] width 71 height 32
click at [79, 64] on use "button" at bounding box center [80, 61] width 10 height 18
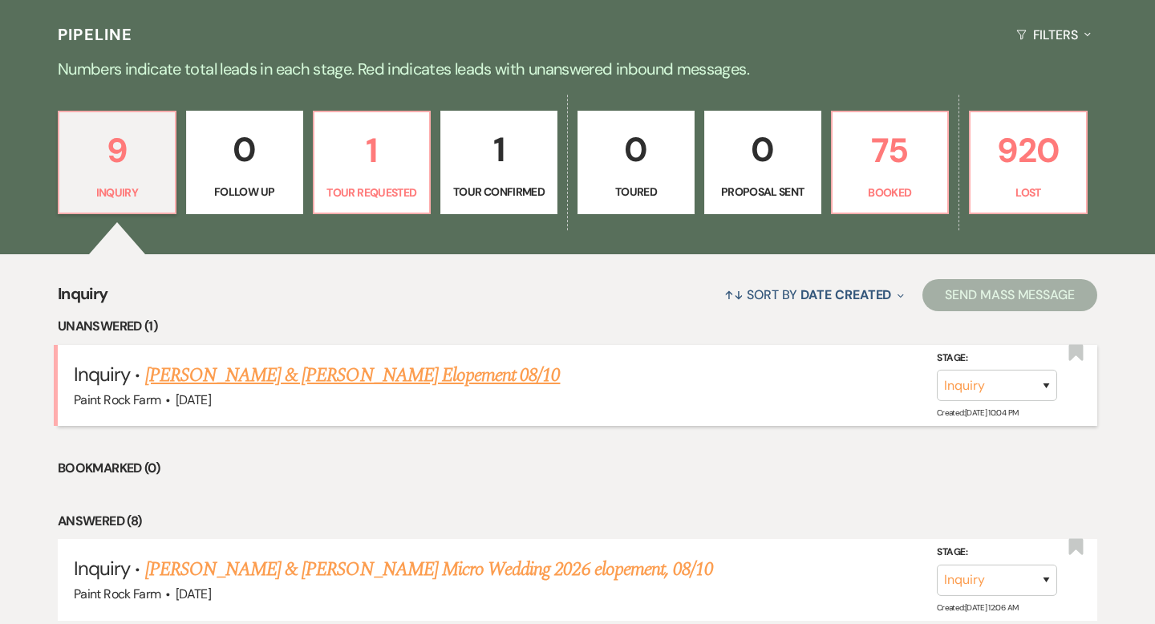
click at [307, 373] on link "[PERSON_NAME] & [PERSON_NAME] Elopement 08/10" at bounding box center [353, 375] width 416 height 29
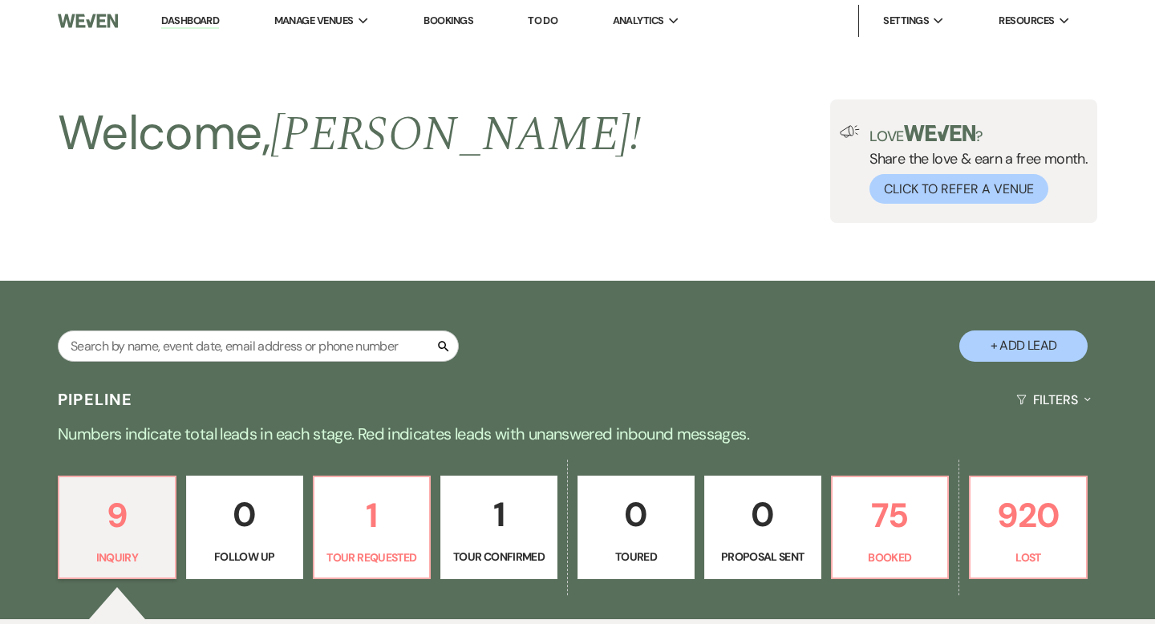
select select "5"
select select "22"
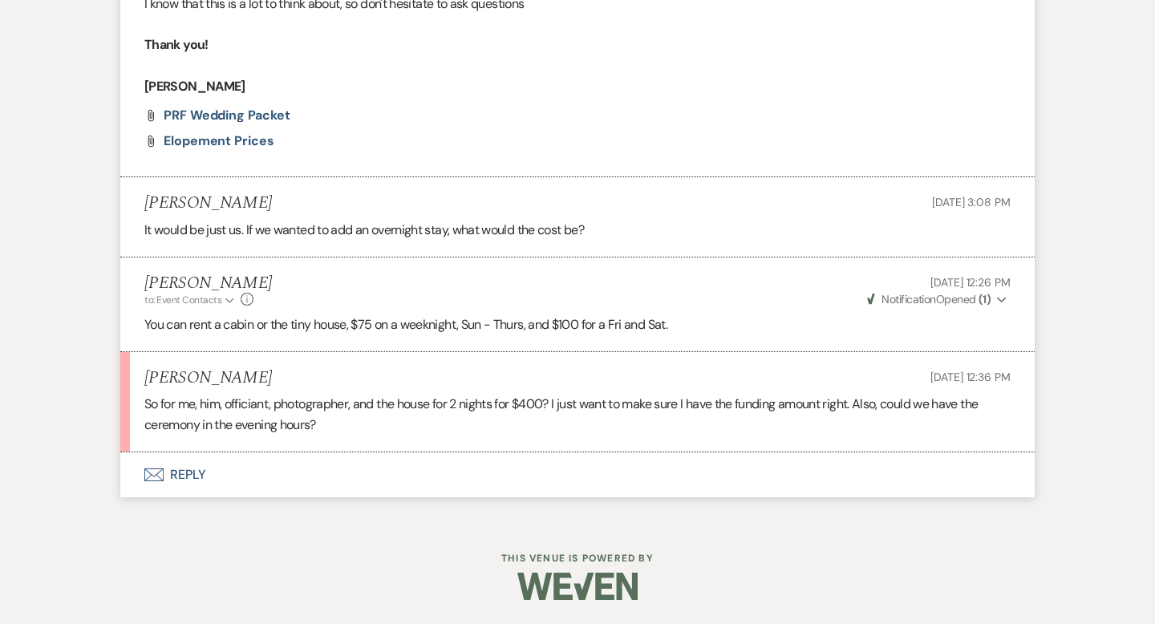
scroll to position [1549, 0]
click at [196, 476] on button "Envelope Reply" at bounding box center [577, 475] width 915 height 45
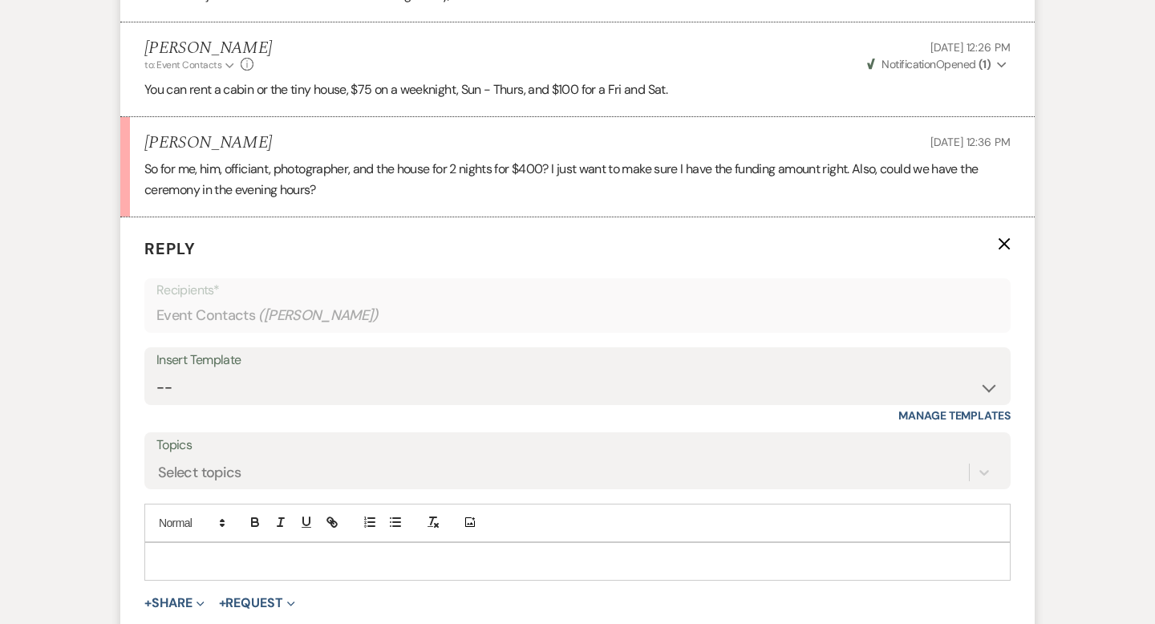
scroll to position [1774, 0]
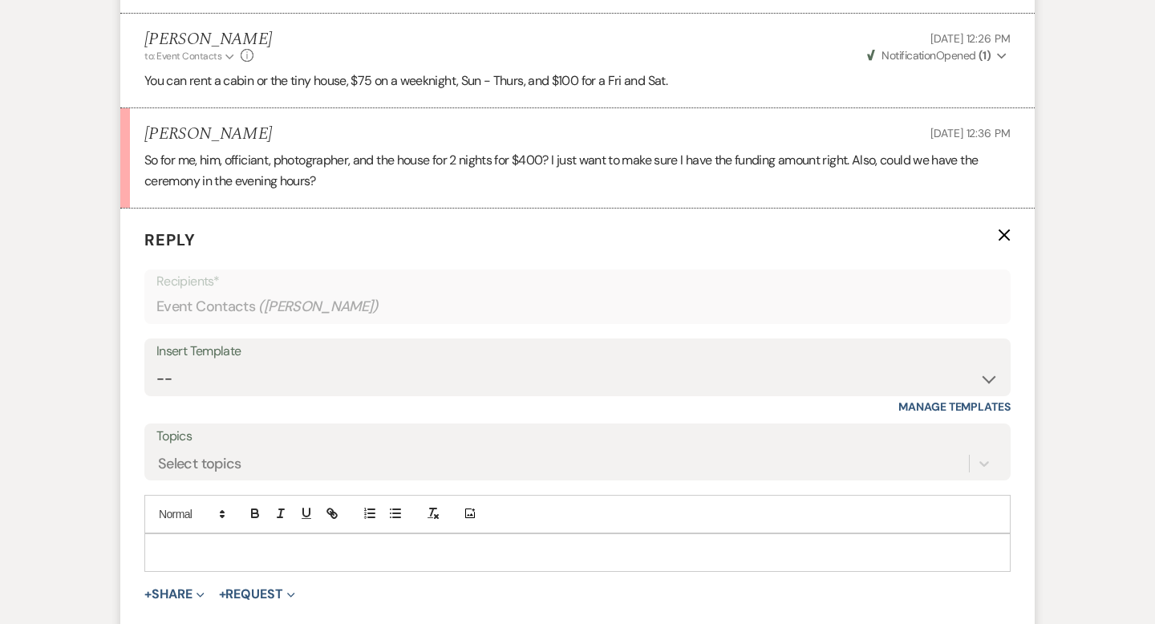
click at [162, 561] on div at bounding box center [577, 552] width 865 height 37
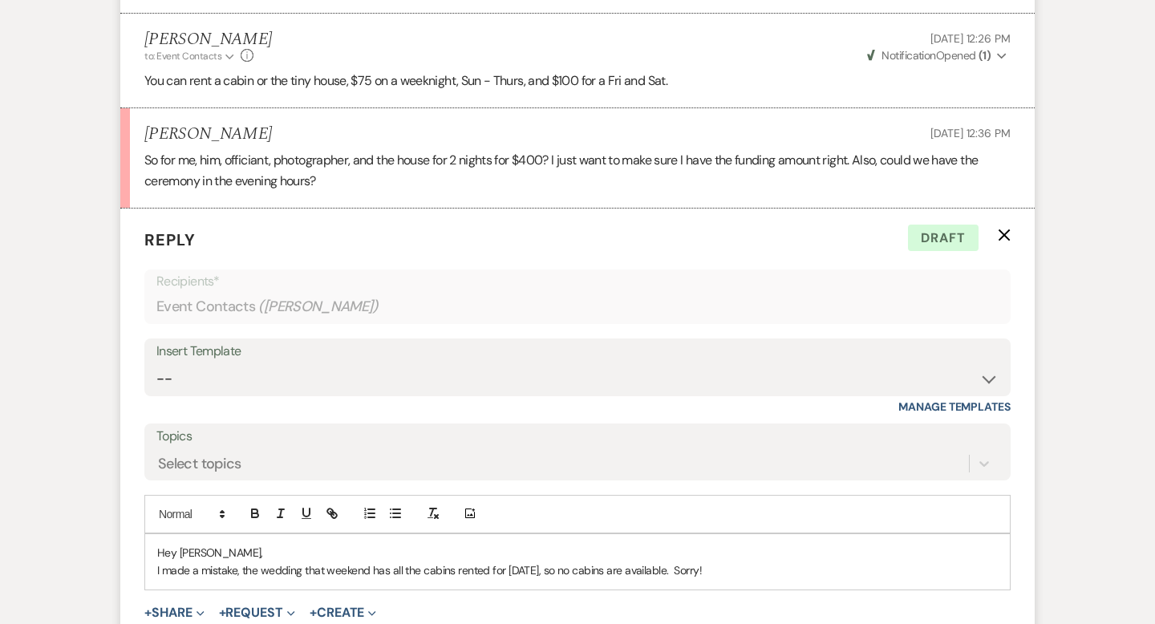
click at [558, 579] on p "I made a mistake, the wedding that weekend has all the cabins rented for [DATE]…" at bounding box center [577, 571] width 841 height 18
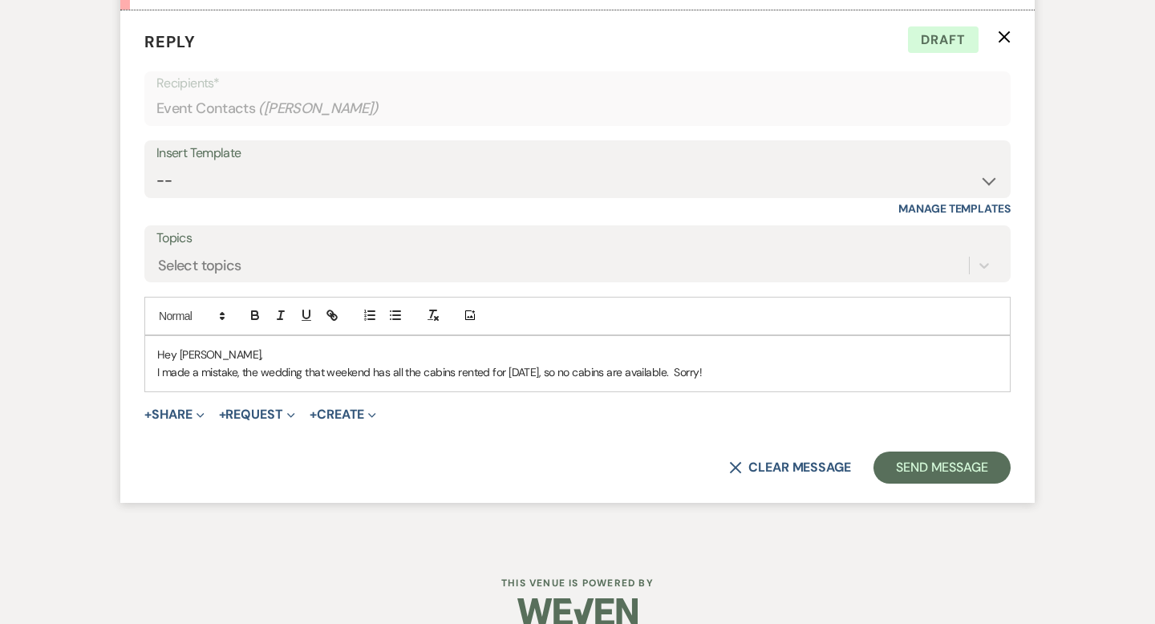
scroll to position [1972, 0]
click at [790, 382] on p "I made a mistake, the wedding that weekend has all the cabins rented for [DATE]…" at bounding box center [577, 373] width 841 height 18
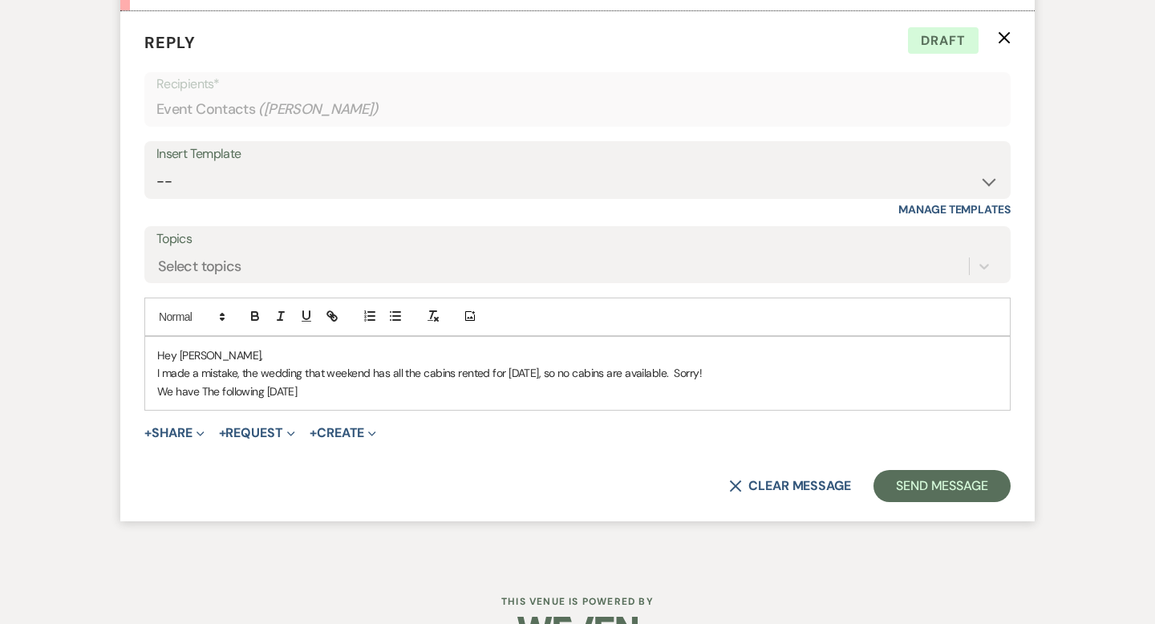
click at [276, 400] on p "We have The following [DATE]" at bounding box center [577, 392] width 841 height 18
click at [343, 400] on p "We have The following [DATE]" at bounding box center [577, 392] width 841 height 18
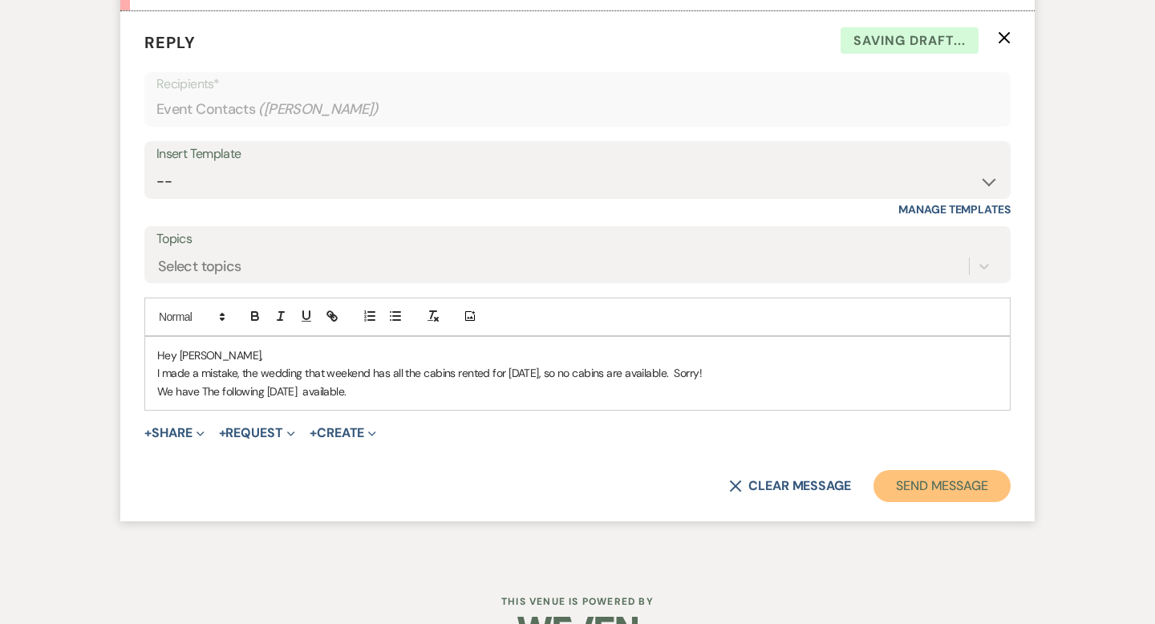
click at [937, 502] on button "Send Message" at bounding box center [942, 486] width 137 height 32
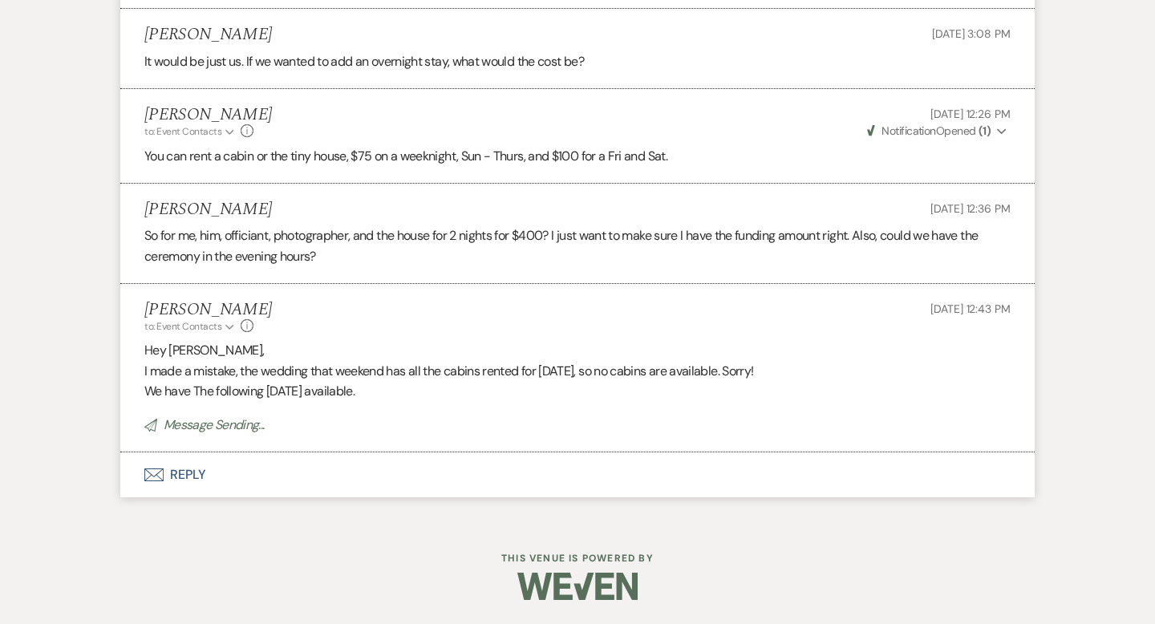
scroll to position [1720, 0]
